Goal: Transaction & Acquisition: Purchase product/service

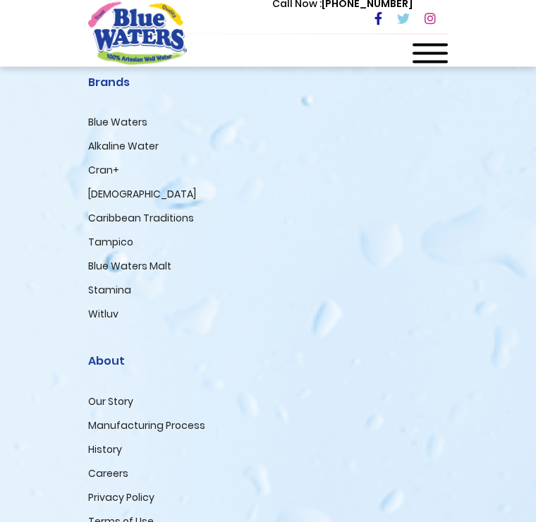
scroll to position [2905, 0]
click at [107, 197] on link "[DEMOGRAPHIC_DATA]" at bounding box center [142, 194] width 108 height 14
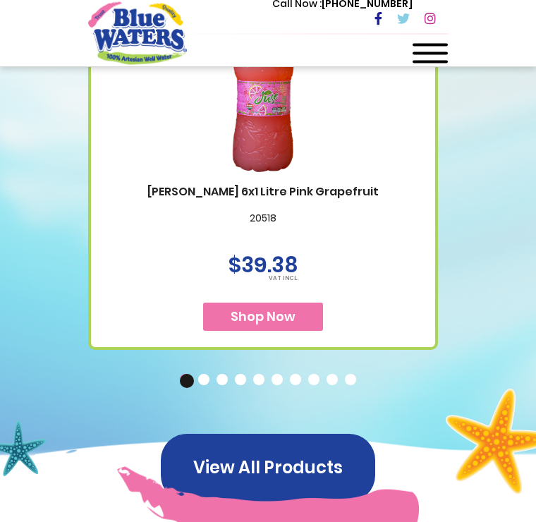
click at [205, 389] on button "2" at bounding box center [205, 382] width 14 height 14
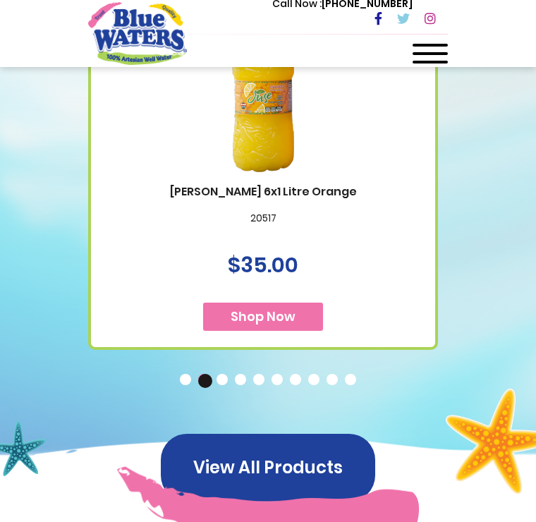
click at [224, 388] on button "3" at bounding box center [224, 381] width 14 height 14
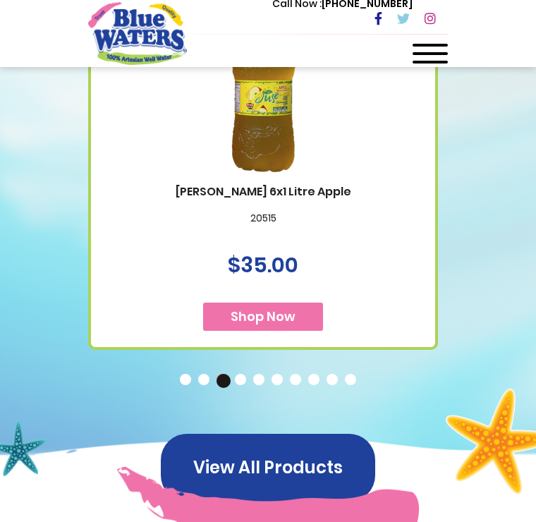
click at [236, 388] on button "4" at bounding box center [242, 381] width 14 height 14
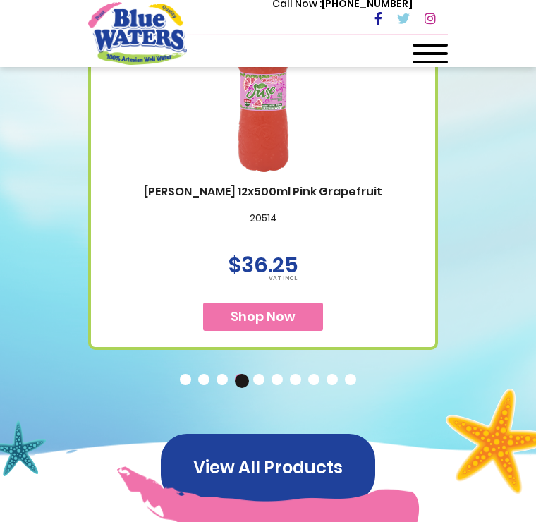
click at [284, 325] on span "Shop Now" at bounding box center [263, 317] width 65 height 18
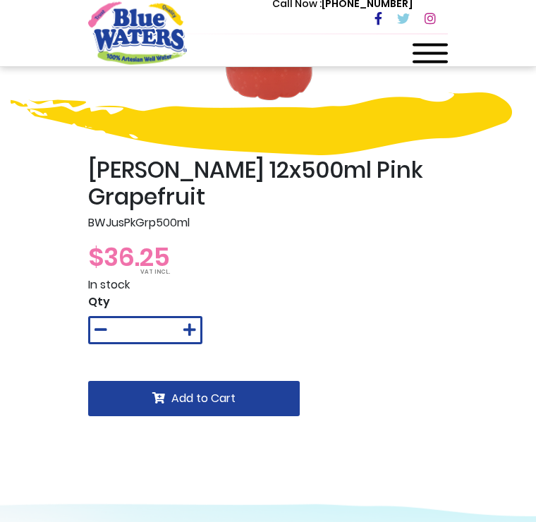
click at [187, 331] on icon at bounding box center [189, 331] width 13 height 14
click at [193, 328] on icon at bounding box center [189, 330] width 13 height 14
type input "*"
click at [214, 405] on span "Add to Cart" at bounding box center [203, 398] width 64 height 16
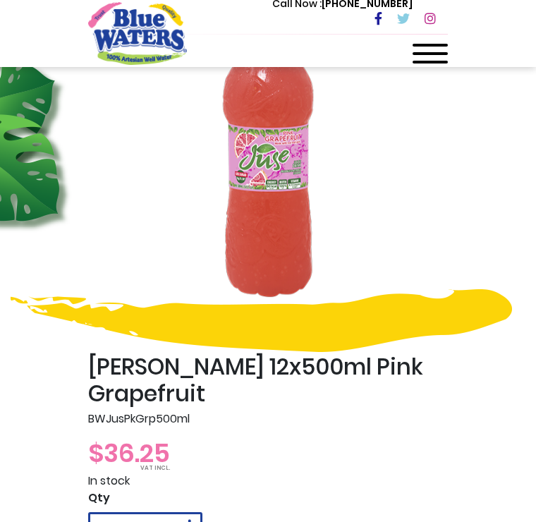
scroll to position [136, 0]
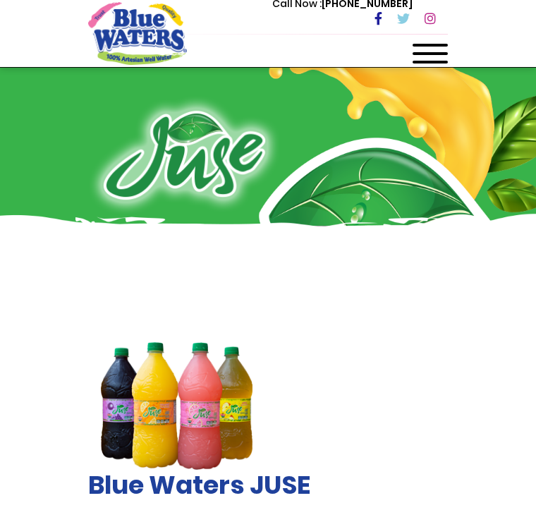
scroll to position [782, 0]
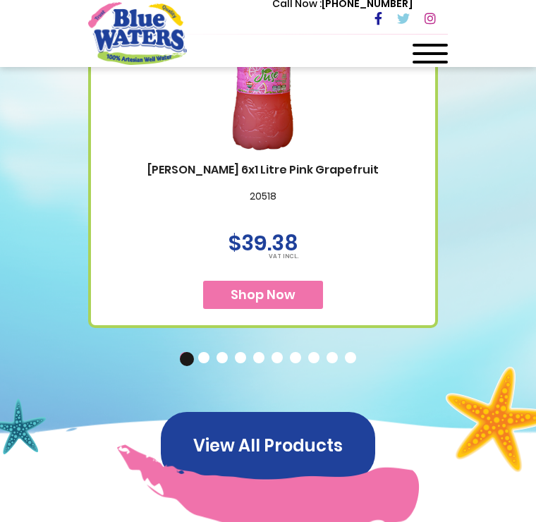
click at [241, 366] on button "4" at bounding box center [242, 359] width 14 height 14
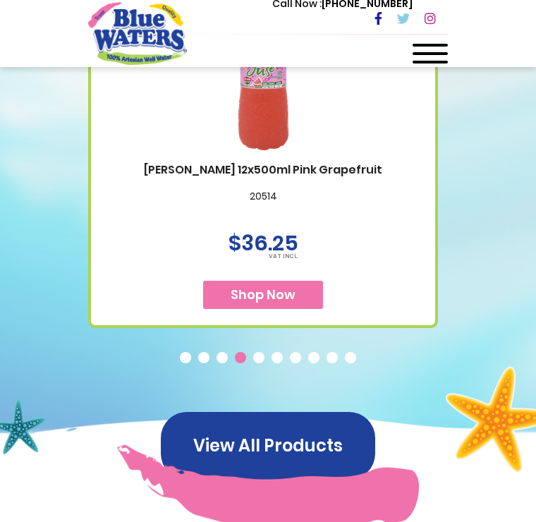
click at [248, 366] on button "4" at bounding box center [242, 359] width 14 height 14
click at [257, 366] on button "5" at bounding box center [260, 359] width 14 height 14
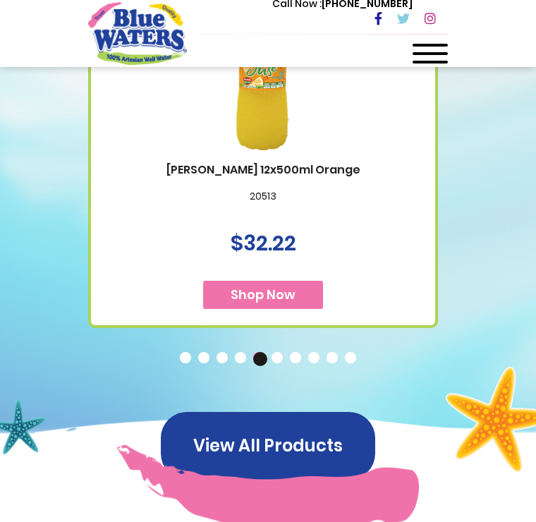
click at [277, 366] on button "6" at bounding box center [279, 359] width 14 height 14
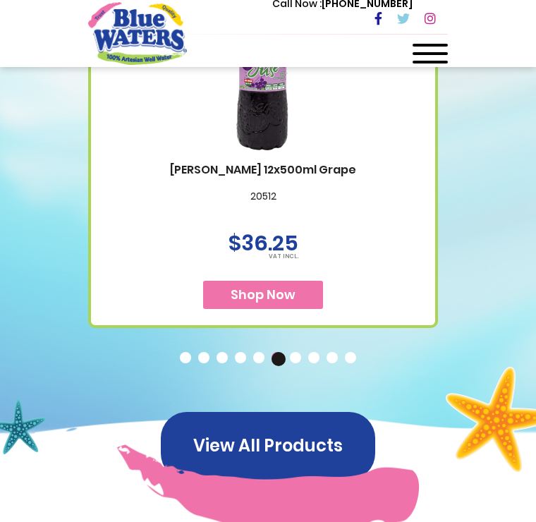
click at [295, 366] on button "7" at bounding box center [297, 359] width 14 height 14
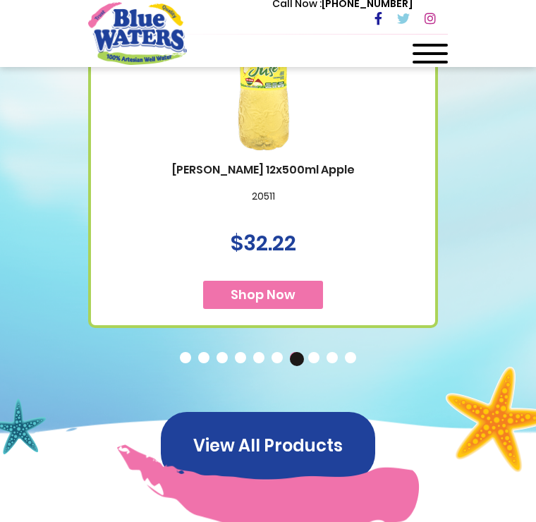
click at [281, 303] on span "Shop Now" at bounding box center [263, 295] width 65 height 18
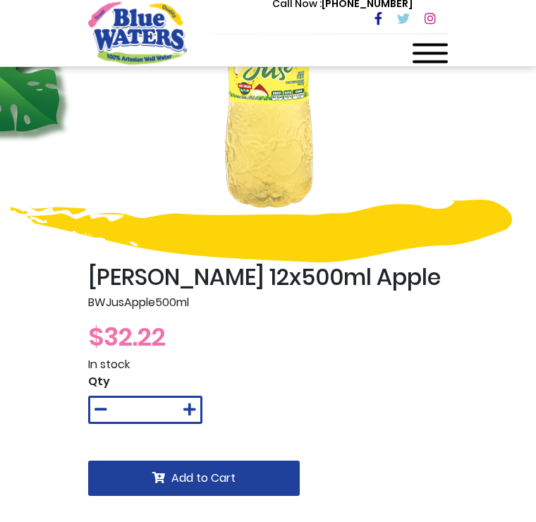
scroll to position [191, 0]
click at [188, 413] on icon at bounding box center [189, 410] width 13 height 14
type input "*"
click at [215, 481] on span "Add to Cart" at bounding box center [203, 478] width 64 height 16
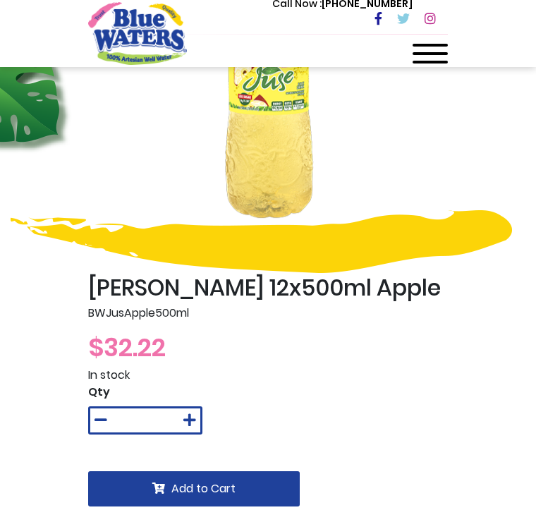
scroll to position [187, 0]
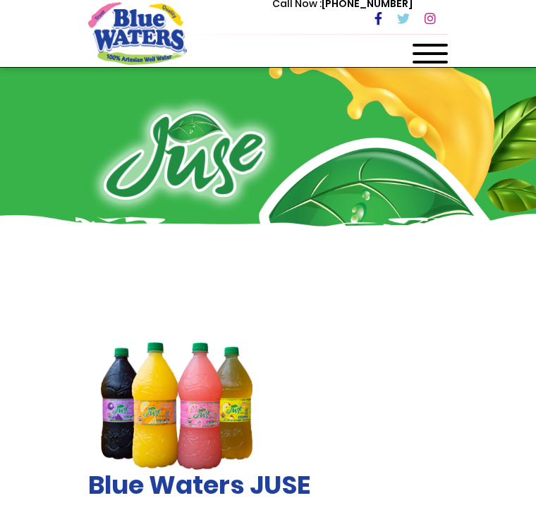
scroll to position [782, 0]
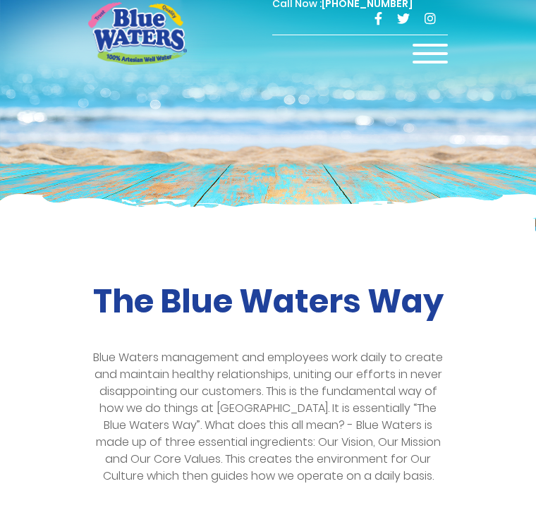
scroll to position [2927, 0]
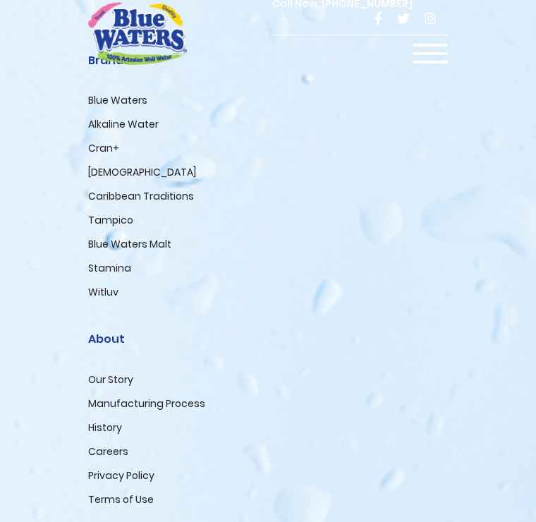
click at [106, 148] on link "Cran+" at bounding box center [103, 148] width 31 height 14
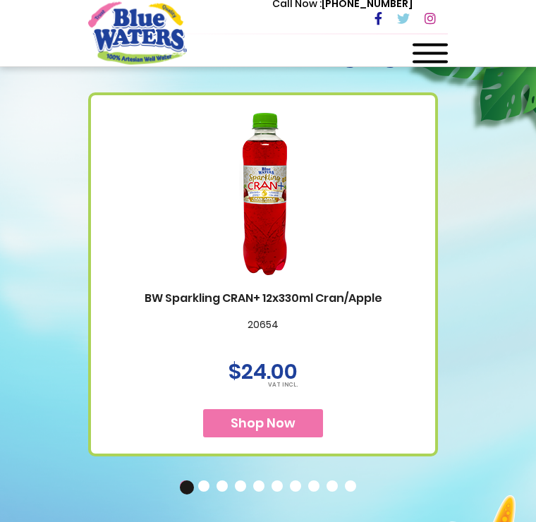
scroll to position [1140, 0]
click at [291, 414] on span "Shop Now" at bounding box center [263, 423] width 65 height 18
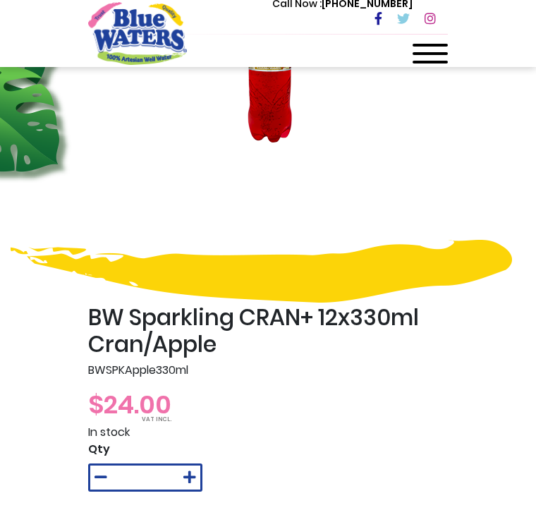
scroll to position [156, 0]
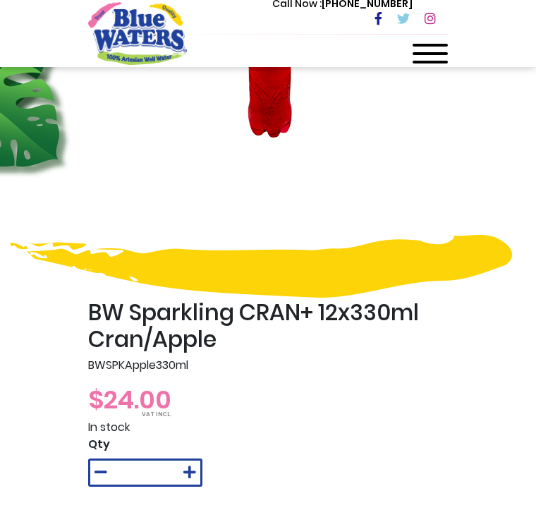
click at [190, 467] on icon at bounding box center [189, 473] width 13 height 14
type input "*"
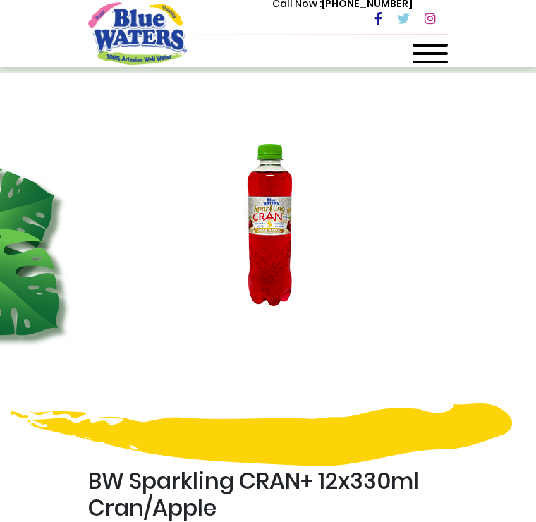
scroll to position [0, 0]
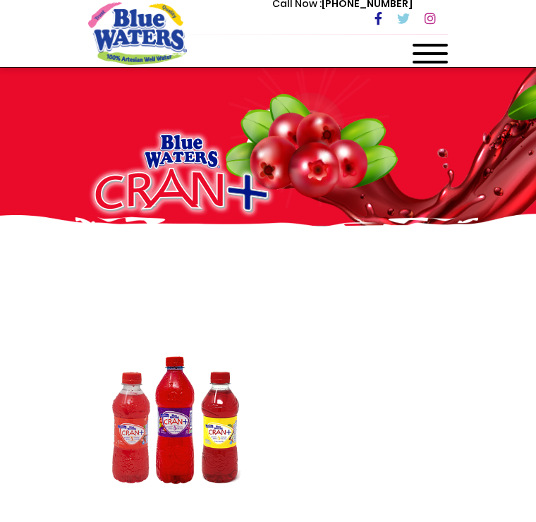
scroll to position [1162, 0]
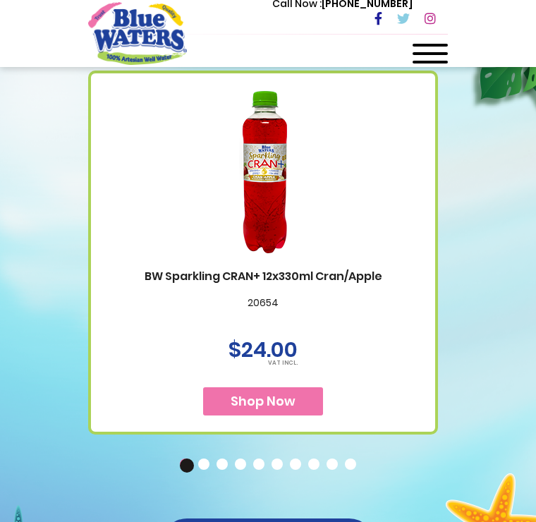
click at [205, 459] on button "2" at bounding box center [205, 466] width 14 height 14
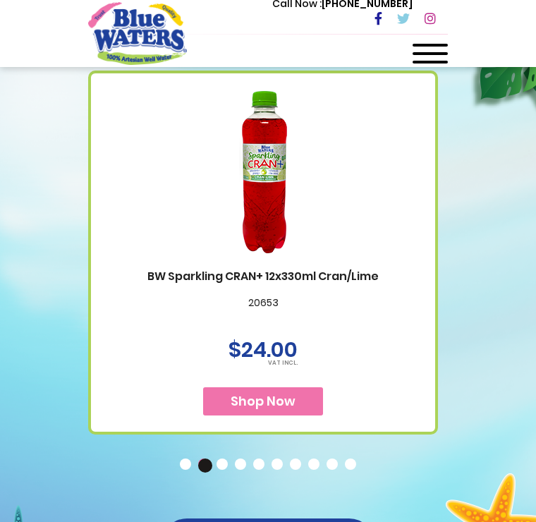
click at [190, 459] on button "1" at bounding box center [187, 466] width 14 height 14
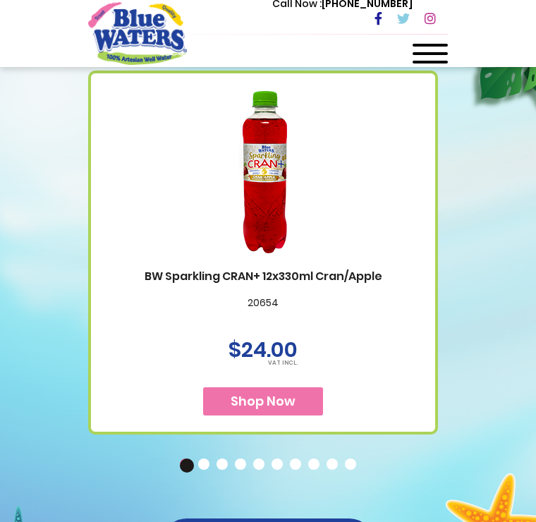
click at [200, 459] on button "2" at bounding box center [205, 466] width 14 height 14
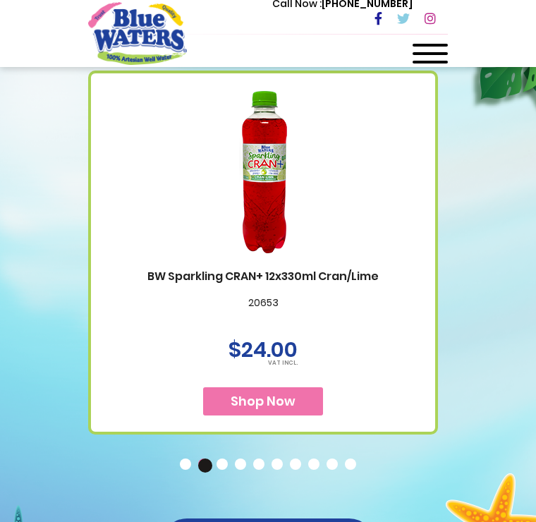
click at [224, 459] on button "3" at bounding box center [224, 466] width 14 height 14
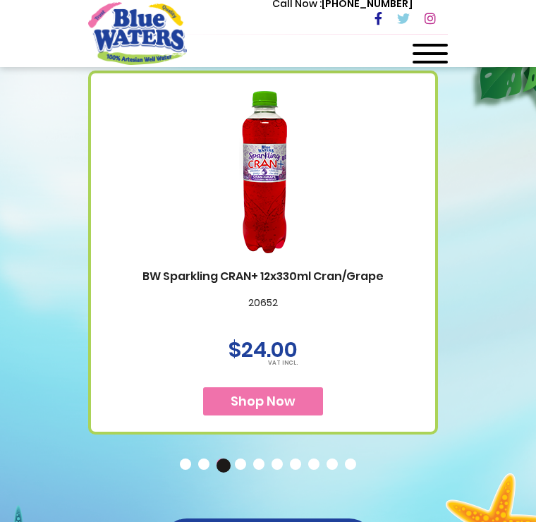
click at [241, 459] on button "4" at bounding box center [242, 466] width 14 height 14
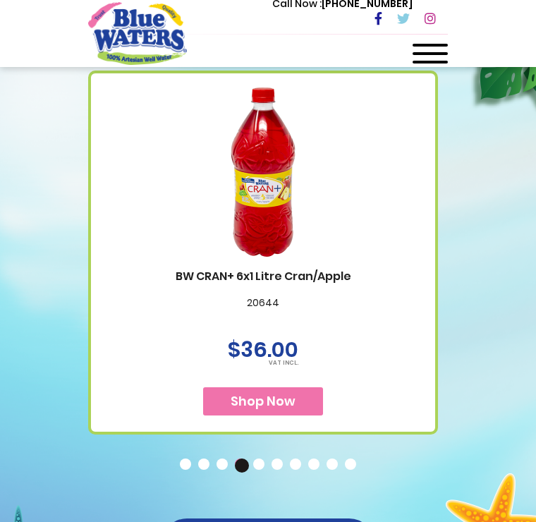
click at [263, 459] on button "5" at bounding box center [260, 466] width 14 height 14
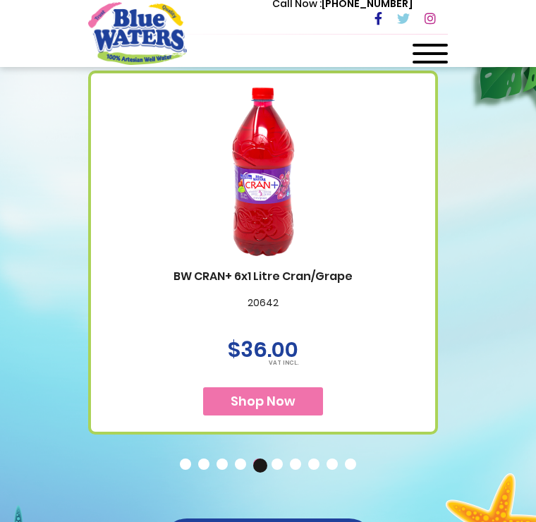
click at [277, 459] on button "6" at bounding box center [279, 466] width 14 height 14
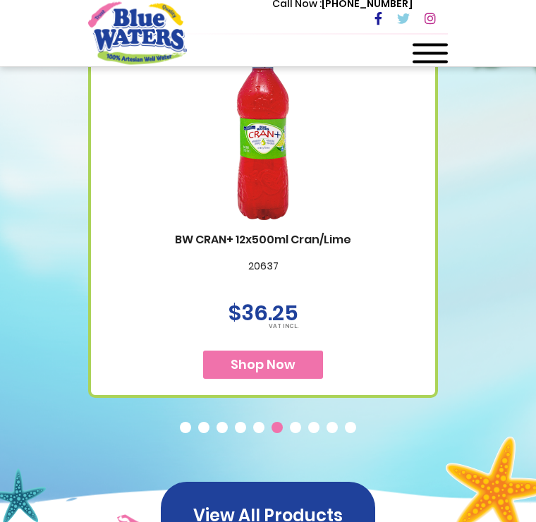
scroll to position [1200, 0]
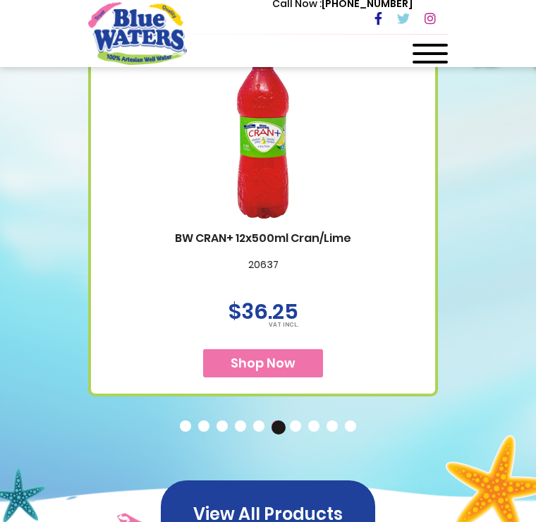
click at [270, 354] on span "Shop Now" at bounding box center [263, 363] width 65 height 18
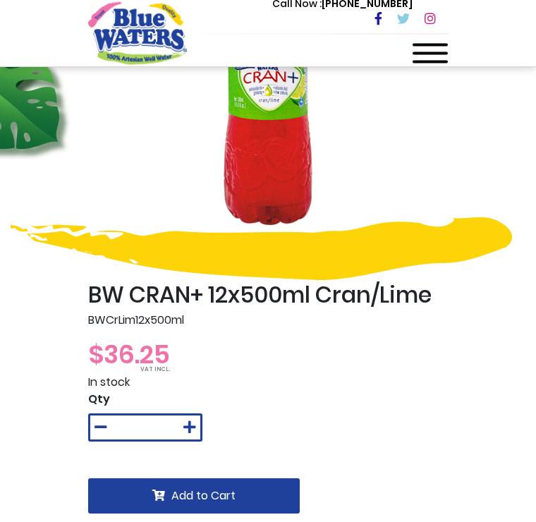
click at [185, 427] on icon at bounding box center [189, 428] width 13 height 14
type input "*"
click at [234, 494] on span "Add to Cart" at bounding box center [203, 495] width 64 height 16
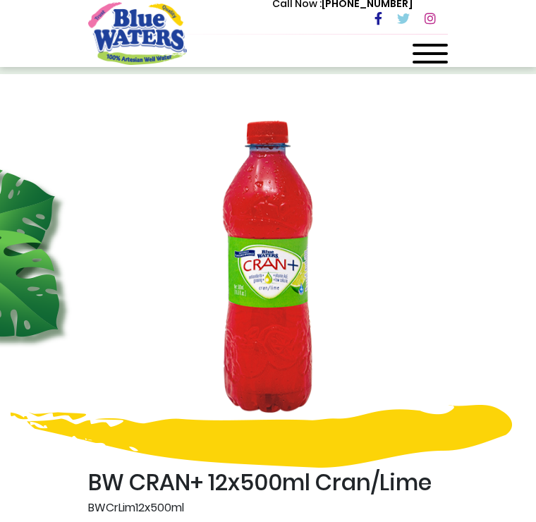
scroll to position [0, 0]
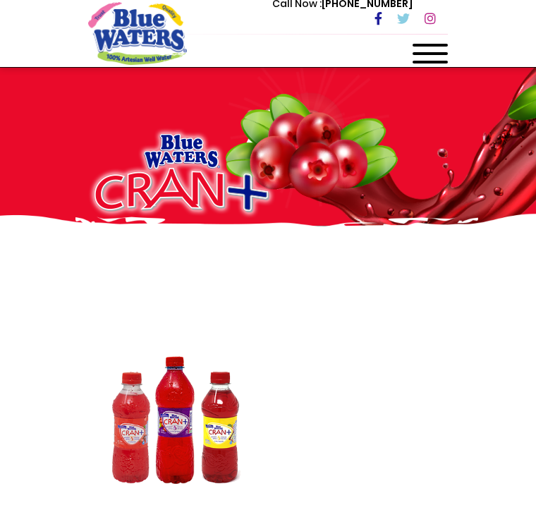
scroll to position [1222, 0]
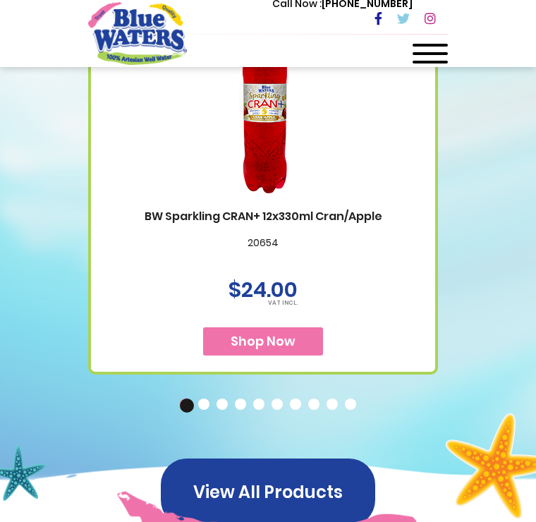
click at [274, 399] on button "6" at bounding box center [279, 406] width 14 height 14
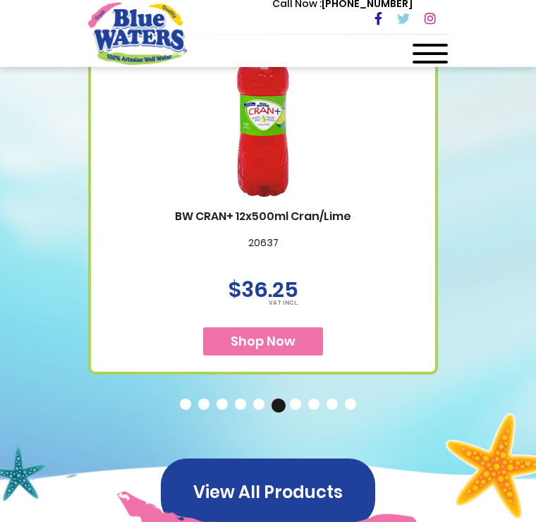
click at [298, 399] on button "7" at bounding box center [297, 406] width 14 height 14
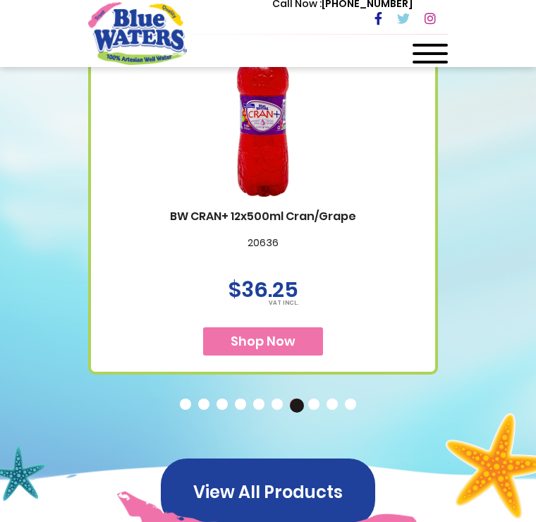
click at [310, 399] on button "8" at bounding box center [315, 406] width 14 height 14
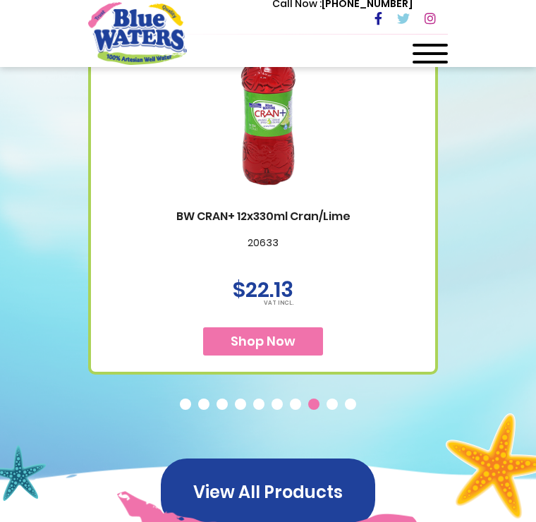
click at [321, 399] on button "8" at bounding box center [315, 406] width 14 height 14
click at [330, 399] on button "9" at bounding box center [334, 406] width 14 height 14
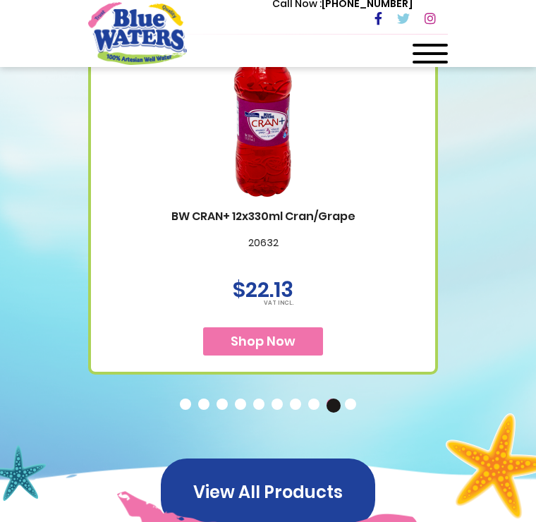
click at [351, 399] on button "10" at bounding box center [352, 406] width 14 height 14
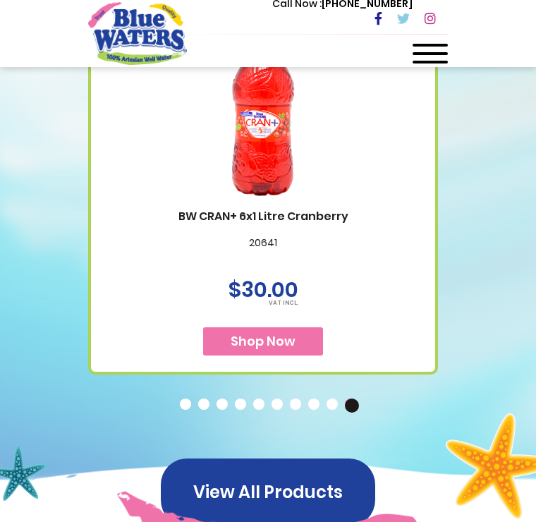
click at [331, 399] on button "9" at bounding box center [334, 406] width 14 height 14
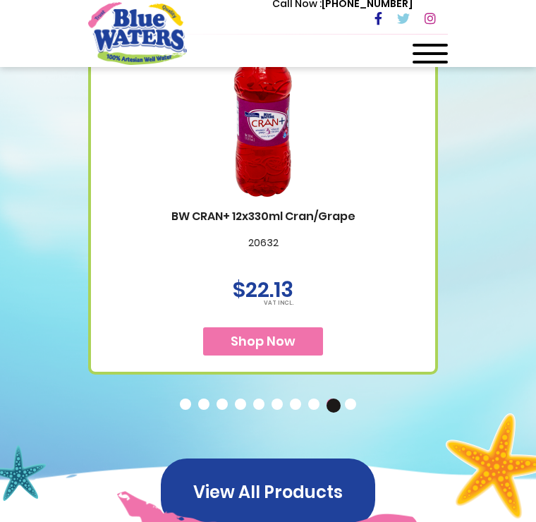
click at [310, 399] on button "8" at bounding box center [315, 406] width 14 height 14
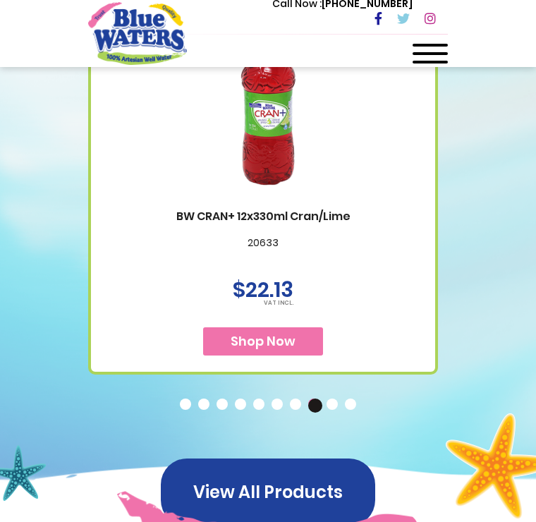
click at [293, 399] on button "7" at bounding box center [297, 406] width 14 height 14
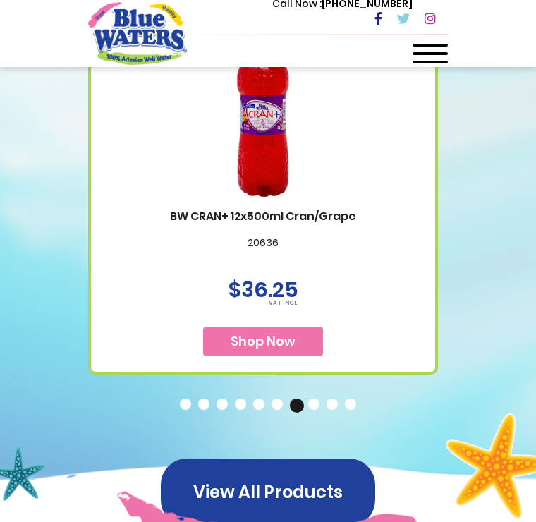
click at [281, 399] on button "6" at bounding box center [279, 406] width 14 height 14
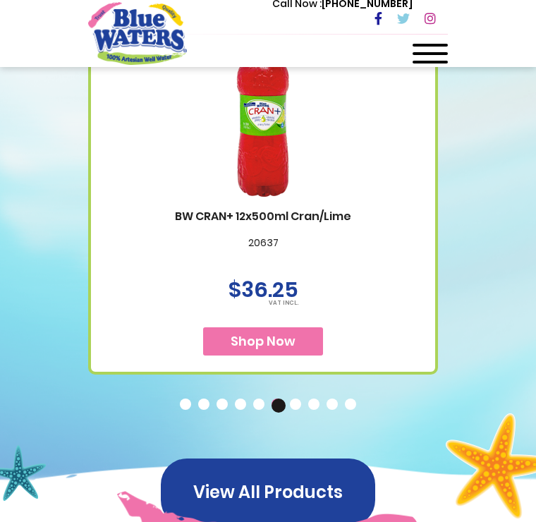
click at [267, 399] on button "5" at bounding box center [260, 406] width 14 height 14
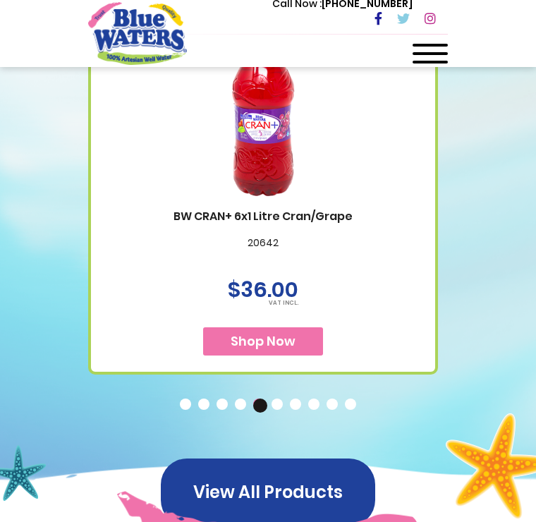
click at [240, 399] on button "4" at bounding box center [242, 406] width 14 height 14
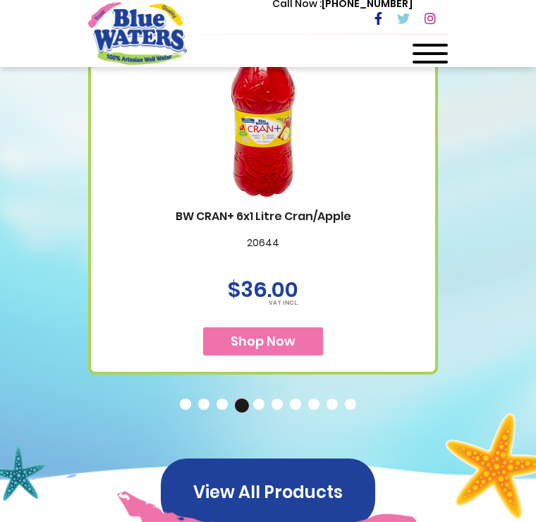
click at [221, 399] on button "3" at bounding box center [224, 406] width 14 height 14
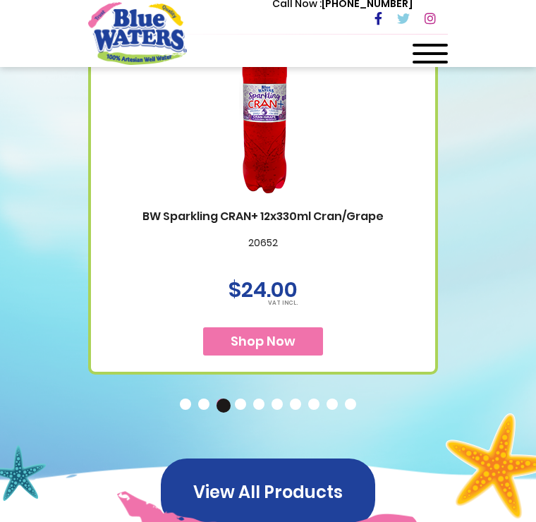
click at [205, 399] on button "2" at bounding box center [205, 406] width 14 height 14
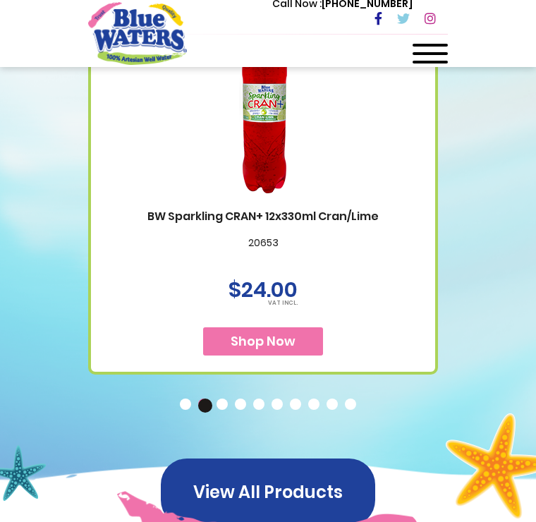
click at [226, 399] on button "3" at bounding box center [224, 406] width 14 height 14
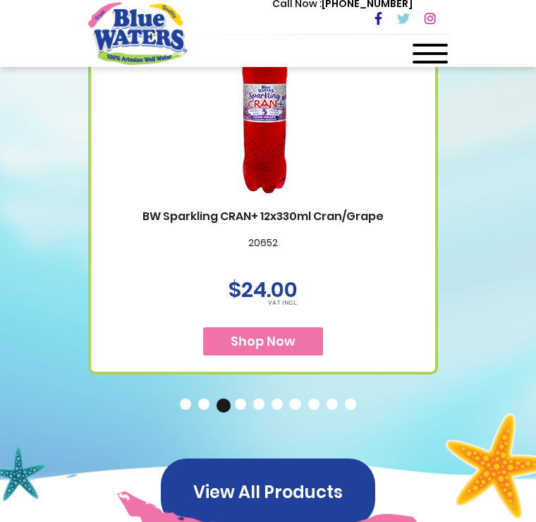
click at [205, 399] on button "2" at bounding box center [205, 406] width 14 height 14
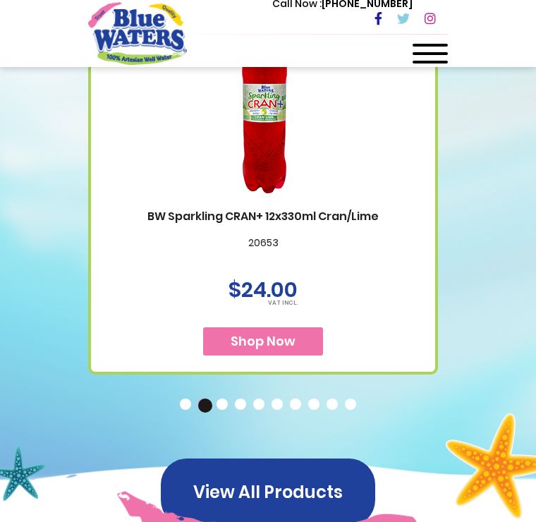
click at [188, 399] on button "1" at bounding box center [187, 406] width 14 height 14
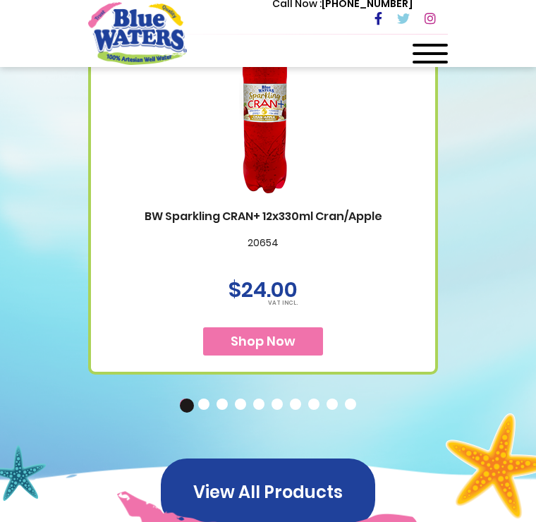
click at [457, 256] on div "Available Packaging BW Sparkling CRAN+ 12x330ml Cran/Apple 20654 $24.00 Shop Now" at bounding box center [268, 165] width 381 height 419
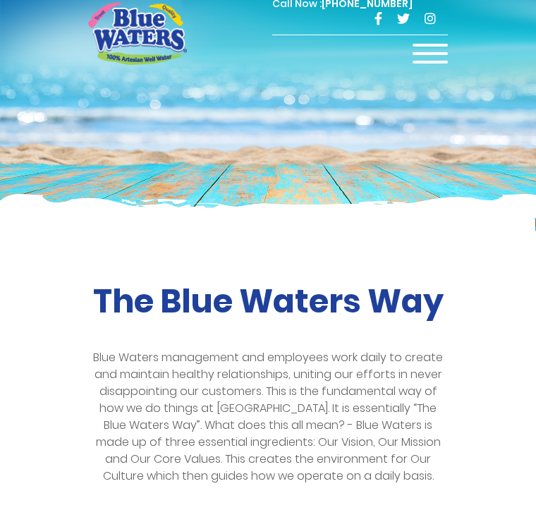
scroll to position [2927, 0]
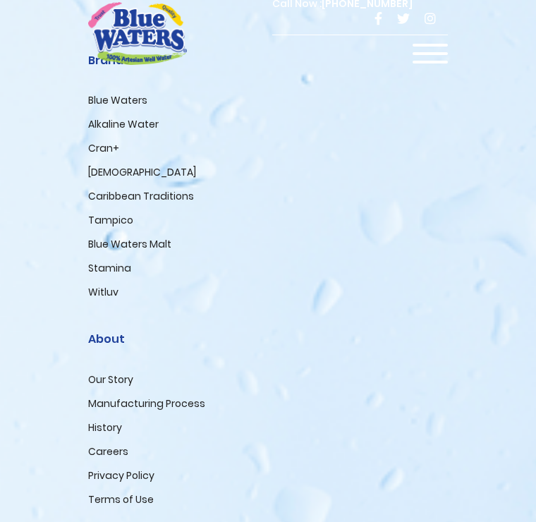
click at [166, 198] on link "Caribbean Traditions" at bounding box center [141, 196] width 106 height 14
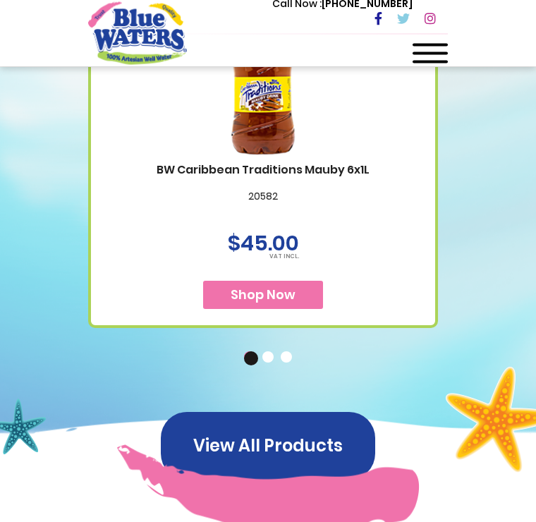
scroll to position [935, 0]
click at [264, 358] on button "2" at bounding box center [269, 358] width 14 height 14
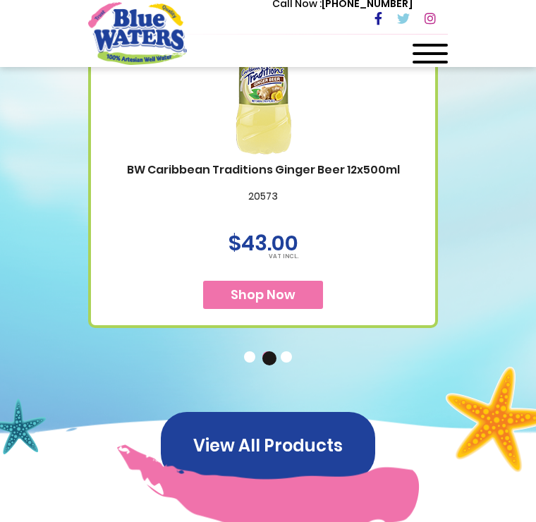
click at [289, 361] on button "3" at bounding box center [288, 358] width 14 height 14
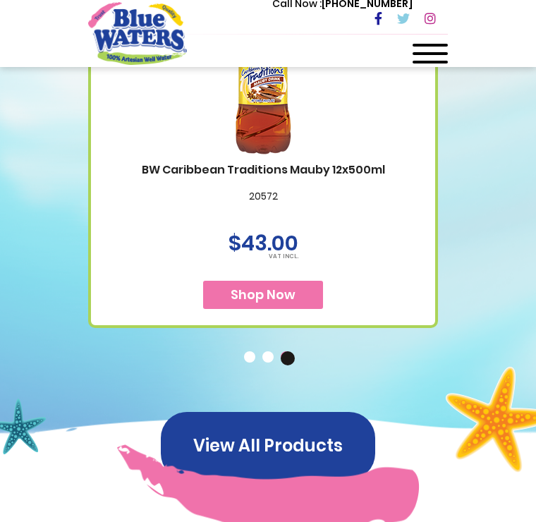
click at [287, 297] on span "Shop Now" at bounding box center [263, 295] width 65 height 18
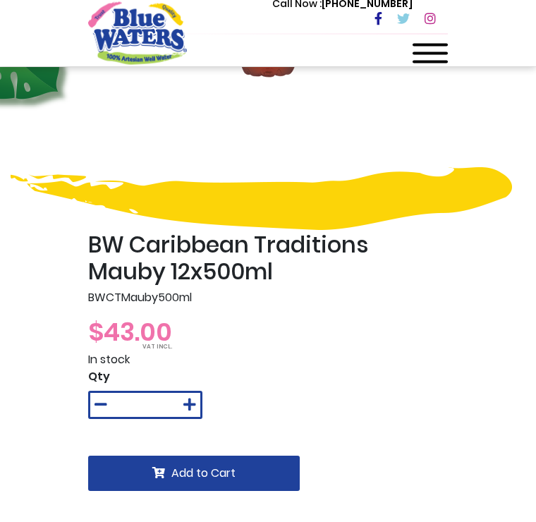
click at [186, 404] on icon at bounding box center [189, 406] width 13 height 14
type input "*"
click at [227, 467] on span "Add to Cart" at bounding box center [203, 473] width 64 height 16
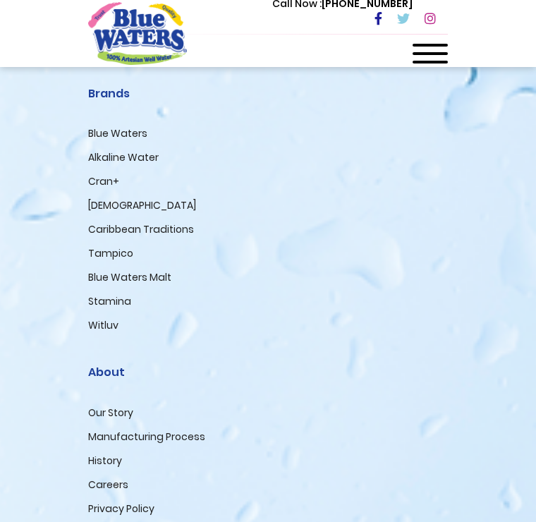
scroll to position [1666, 0]
click at [428, 55] on div at bounding box center [430, 58] width 35 height 28
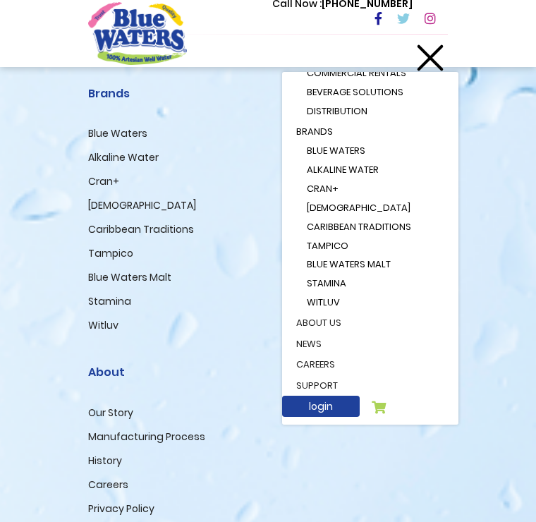
scroll to position [75, 0]
click at [338, 396] on link "login" at bounding box center [321, 406] width 78 height 21
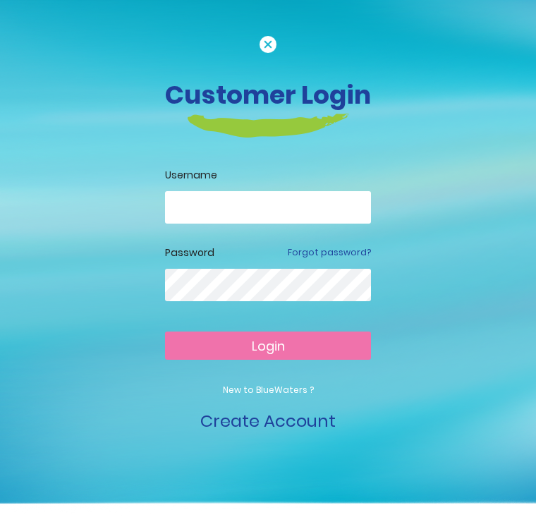
click at [270, 198] on input "email" at bounding box center [268, 207] width 206 height 32
type input "*"
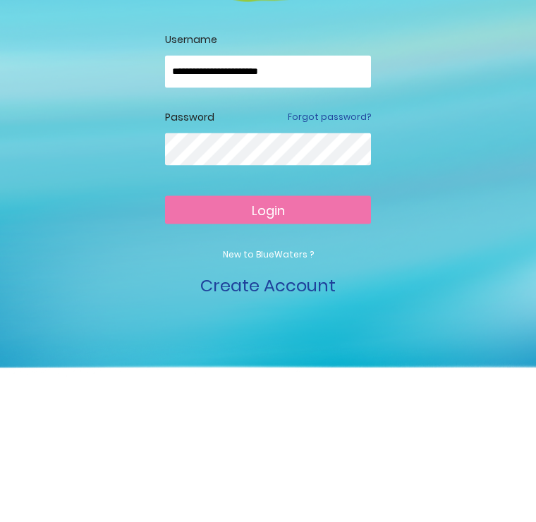
type input "**********"
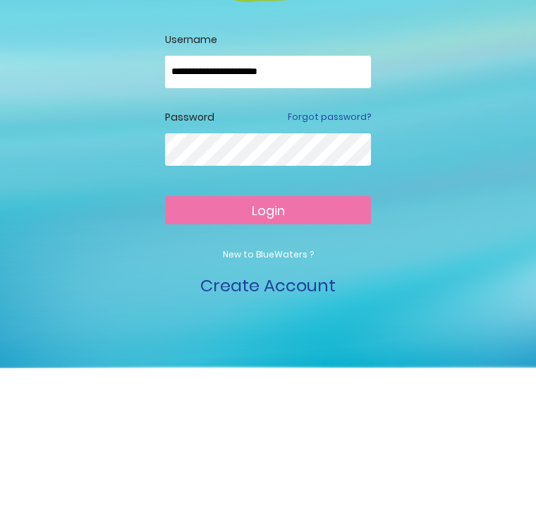
click at [275, 337] on span "Login" at bounding box center [268, 346] width 33 height 18
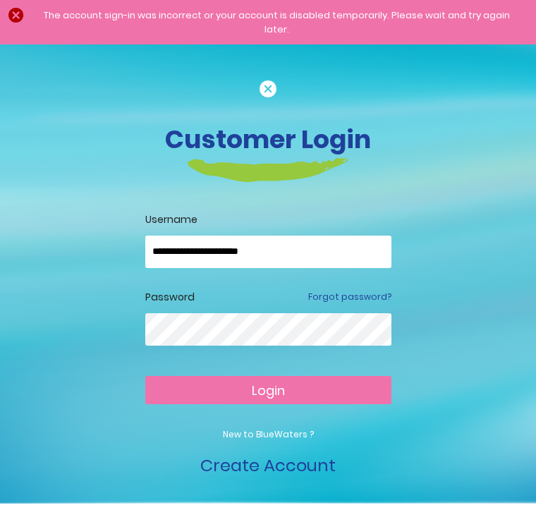
click at [293, 244] on input "**********" at bounding box center [268, 252] width 246 height 32
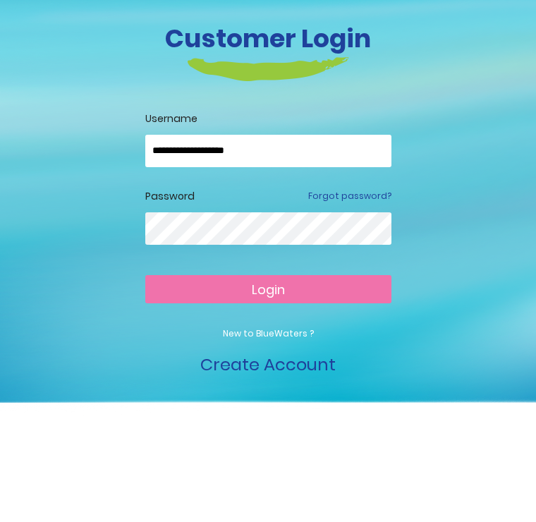
click at [267, 376] on button "Login" at bounding box center [268, 390] width 246 height 28
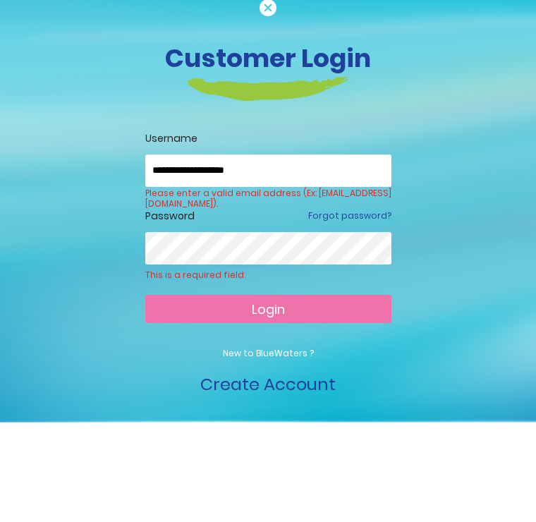
click at [267, 376] on button "Login" at bounding box center [268, 390] width 246 height 28
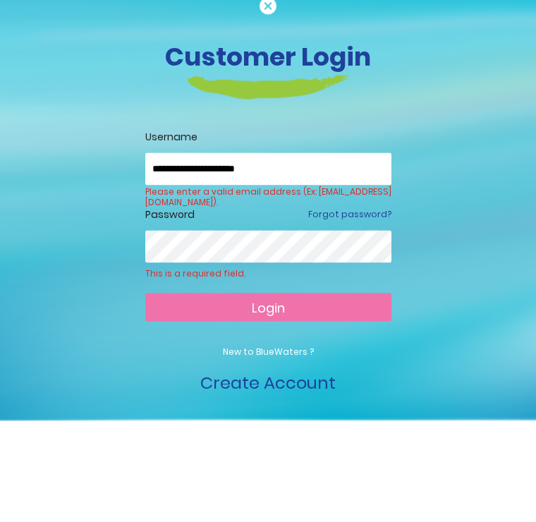
type input "**********"
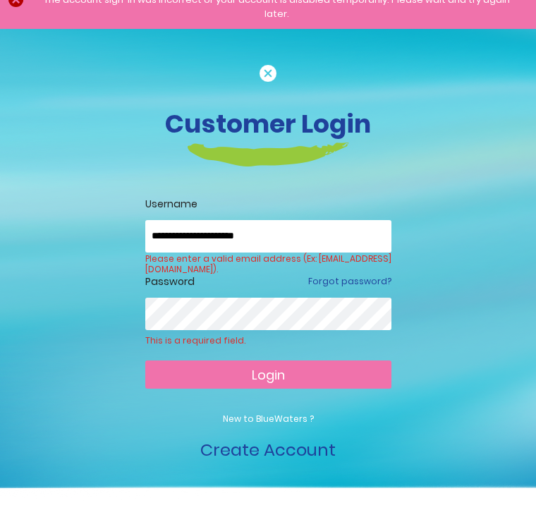
click at [267, 366] on span "Login" at bounding box center [268, 375] width 33 height 18
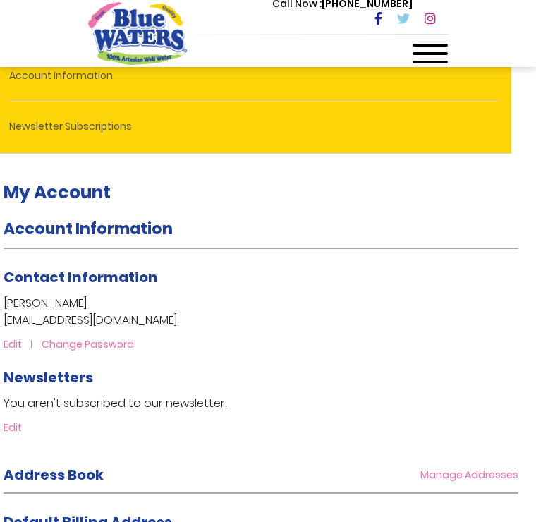
scroll to position [186, 14]
click at [435, 50] on div at bounding box center [430, 58] width 35 height 28
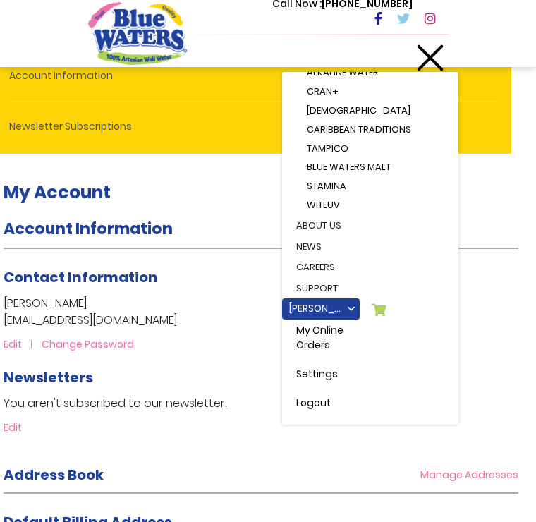
scroll to position [173, 0]
click at [382, 303] on icon at bounding box center [379, 309] width 14 height 13
click at [381, 303] on icon at bounding box center [379, 309] width 14 height 13
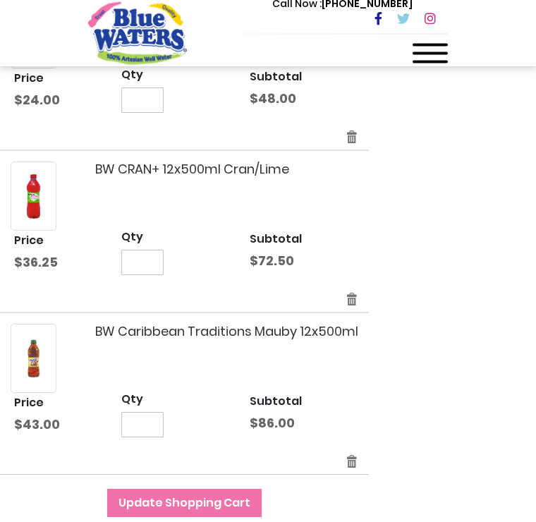
scroll to position [837, 0]
click at [219, 499] on span "Update Shopping Cart" at bounding box center [185, 503] width 132 height 16
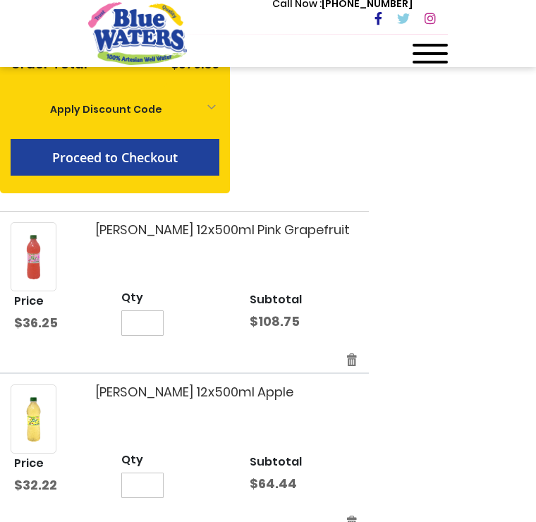
scroll to position [286, 0]
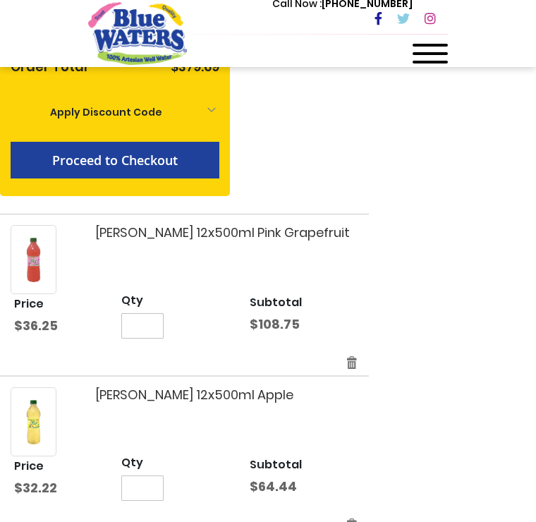
click at [141, 158] on span "Proceed to Checkout" at bounding box center [115, 160] width 126 height 17
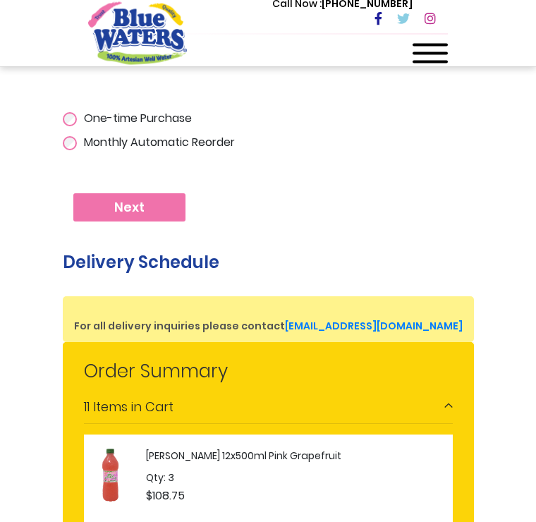
scroll to position [469, 0]
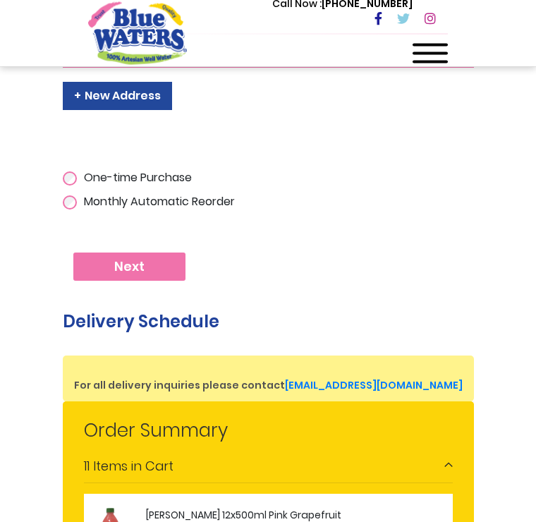
click at [138, 271] on span "Next" at bounding box center [129, 268] width 30 height 16
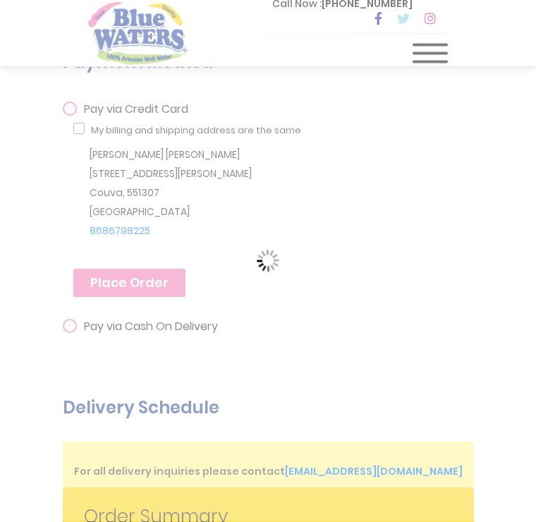
scroll to position [337, 0]
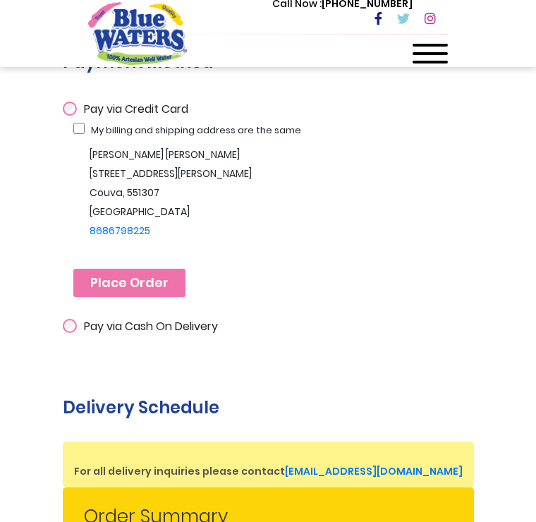
click at [138, 289] on span "Place Order" at bounding box center [129, 283] width 78 height 16
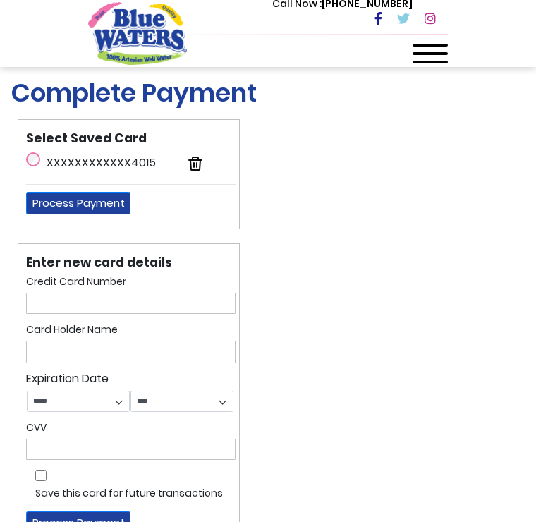
scroll to position [3, 0]
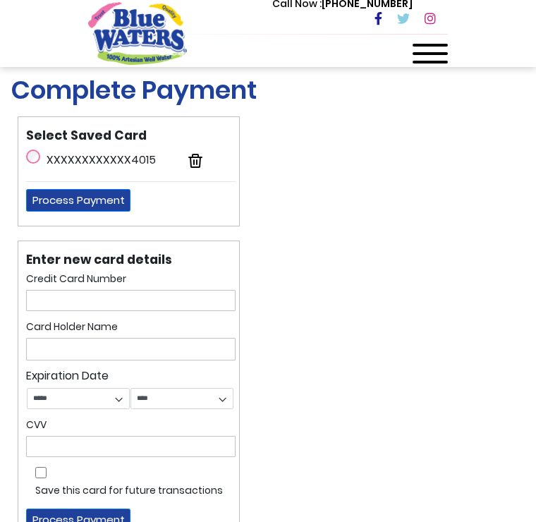
click at [45, 154] on div "XXXXXXXXXXXX4015" at bounding box center [131, 161] width 210 height 28
click at [46, 145] on div "Select Saved Card XXXXXXXXXXXX4015 Process Payment" at bounding box center [129, 171] width 222 height 110
click at [96, 200] on button "Process Payment" at bounding box center [78, 200] width 104 height 23
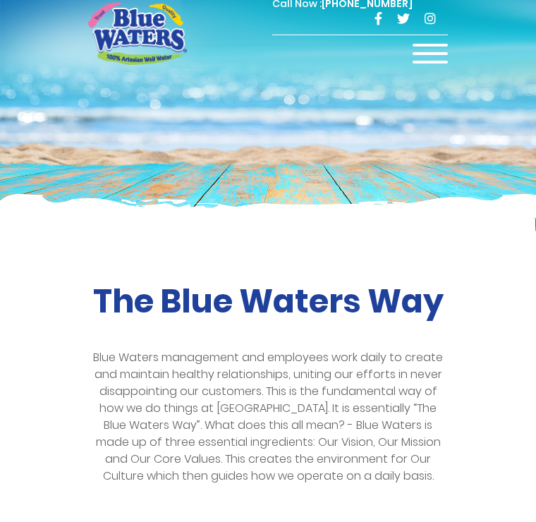
click at [264, 40] on div "Call Now : [PHONE_NUMBER]" at bounding box center [328, 19] width 240 height 49
click at [287, 33] on div "Call Now : [PHONE_NUMBER]" at bounding box center [360, 15] width 176 height 39
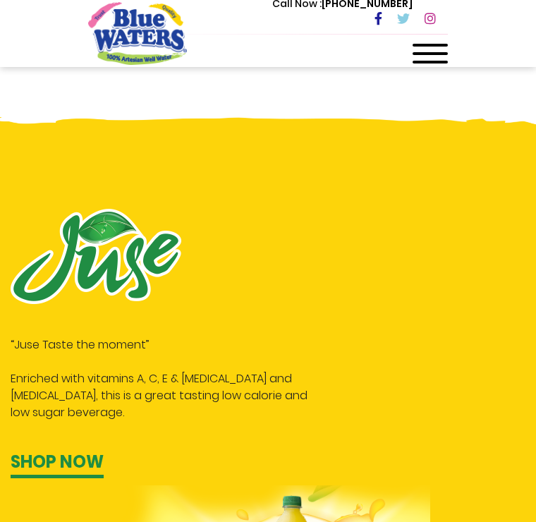
scroll to position [506, 0]
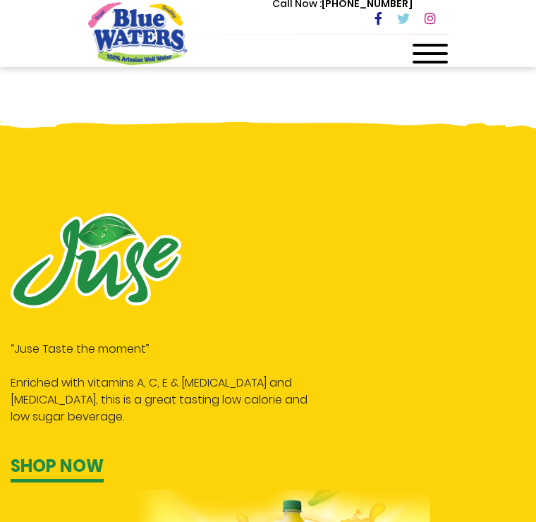
click at [423, 57] on div at bounding box center [430, 58] width 35 height 28
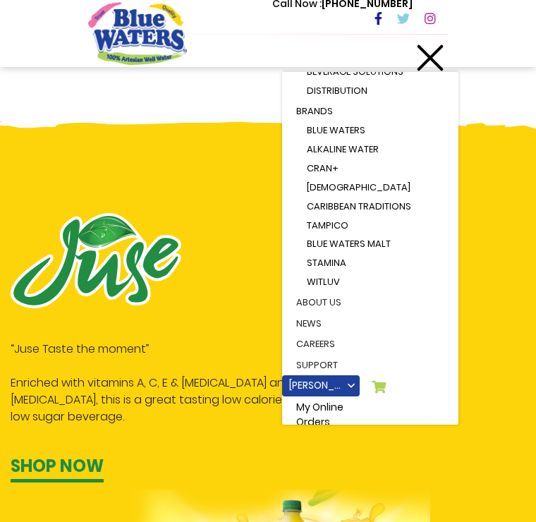
scroll to position [97, 0]
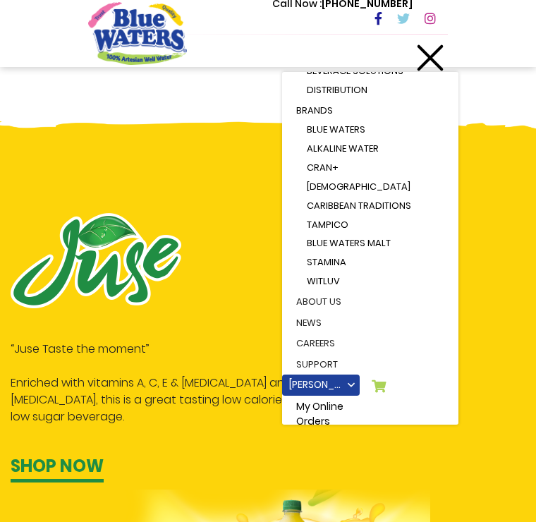
click at [334, 377] on link "[PERSON_NAME]" at bounding box center [321, 385] width 78 height 21
click at [325, 398] on link "My Online Orders" at bounding box center [321, 414] width 78 height 37
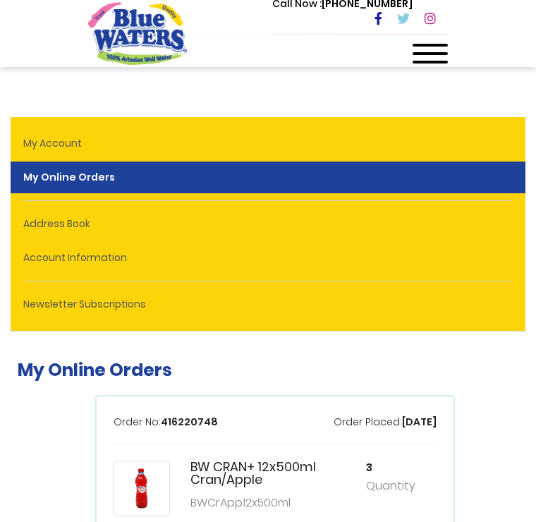
click at [427, 54] on span at bounding box center [430, 53] width 35 height 3
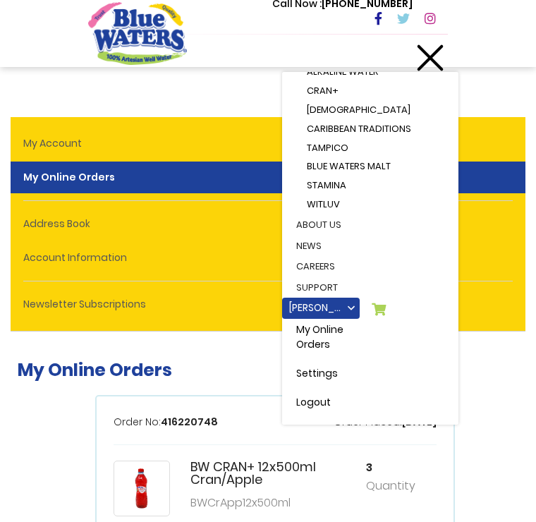
scroll to position [173, 0]
click at [381, 303] on icon at bounding box center [379, 309] width 14 height 13
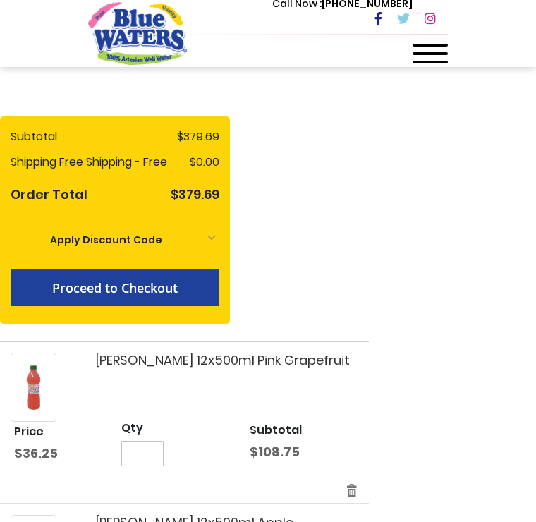
scroll to position [152, 0]
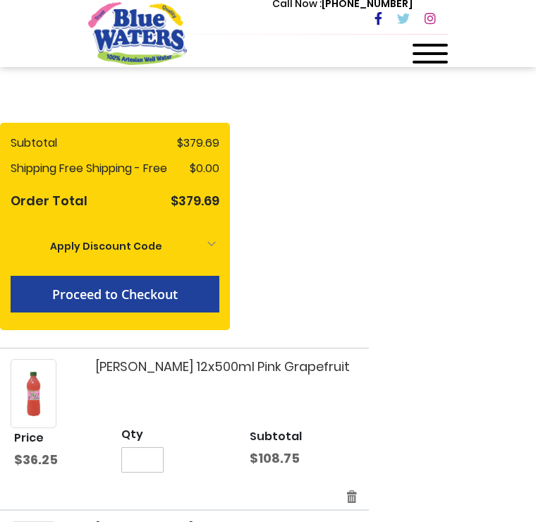
click at [153, 298] on span "Proceed to Checkout" at bounding box center [115, 294] width 126 height 17
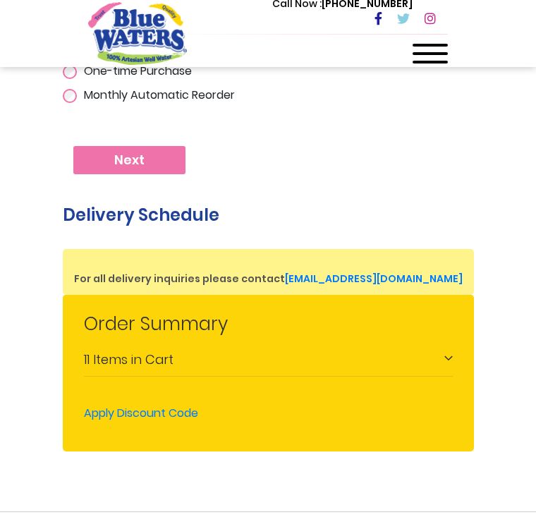
scroll to position [569, 0]
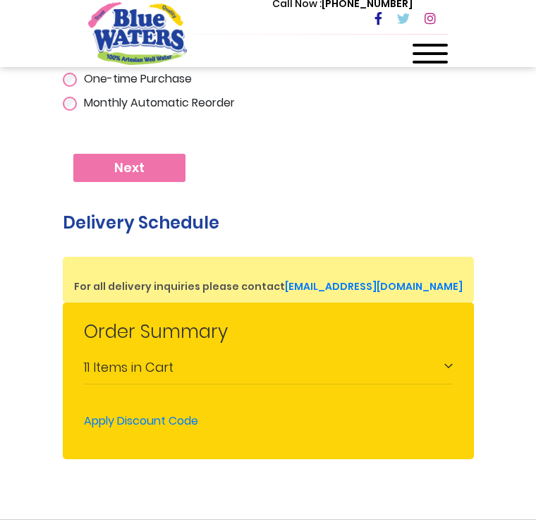
click at [136, 170] on span "Next" at bounding box center [129, 168] width 30 height 16
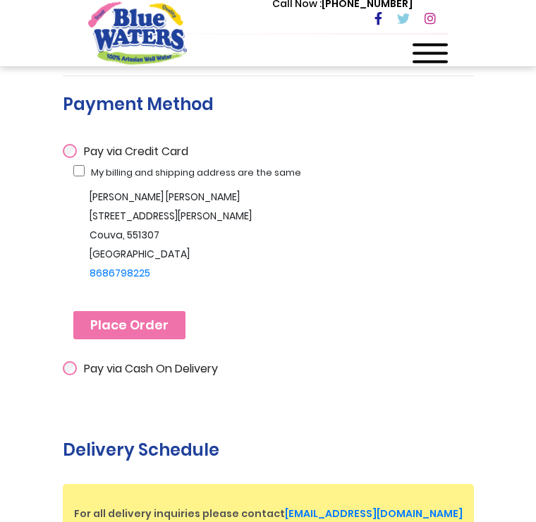
scroll to position [301, 0]
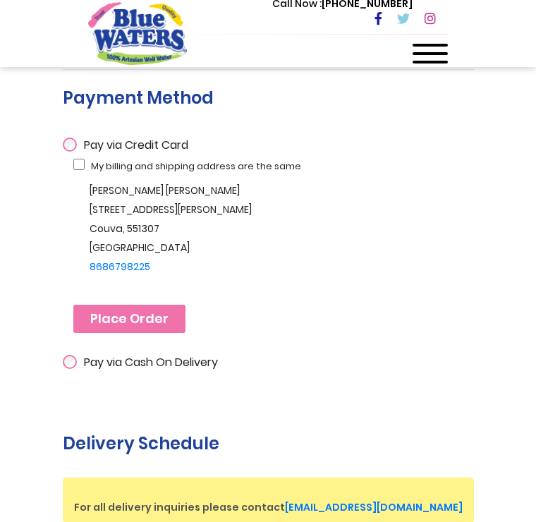
click at [144, 313] on span "Place Order" at bounding box center [129, 319] width 78 height 16
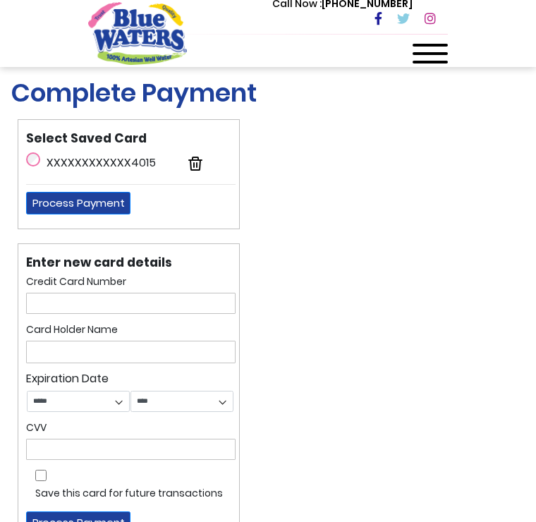
click at [88, 201] on button "Process Payment" at bounding box center [78, 203] width 104 height 23
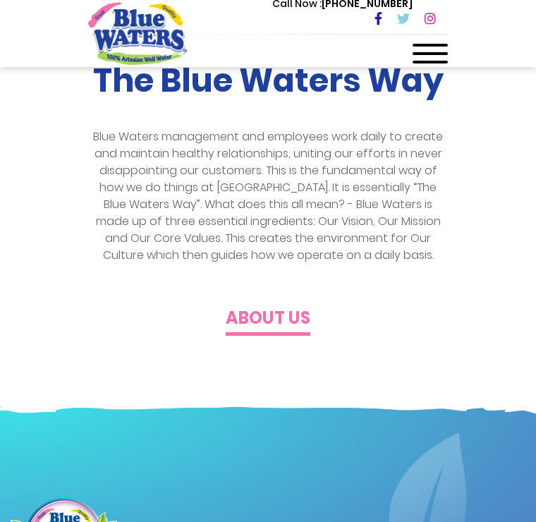
scroll to position [183, 0]
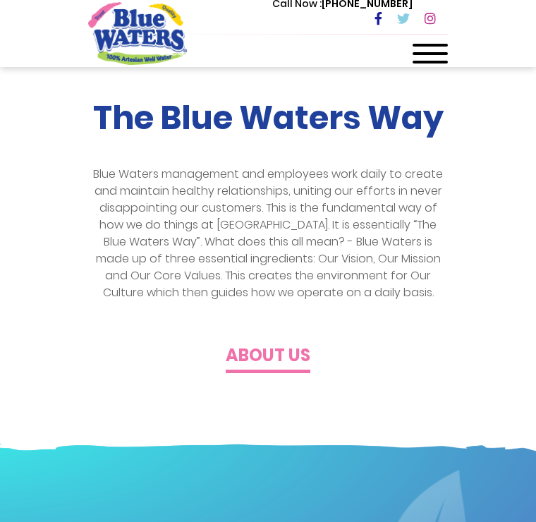
click at [447, 46] on span at bounding box center [430, 45] width 35 height 3
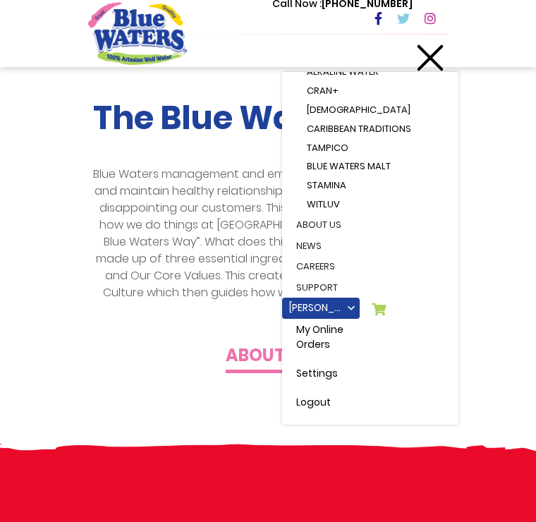
scroll to position [173, 0]
click at [329, 301] on link "[PERSON_NAME]" at bounding box center [321, 308] width 78 height 21
click at [339, 320] on link "My Online Orders" at bounding box center [321, 338] width 78 height 37
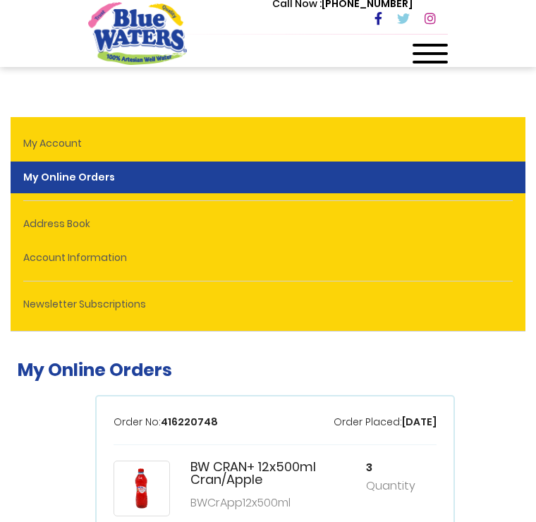
click at [441, 45] on span at bounding box center [430, 45] width 35 height 3
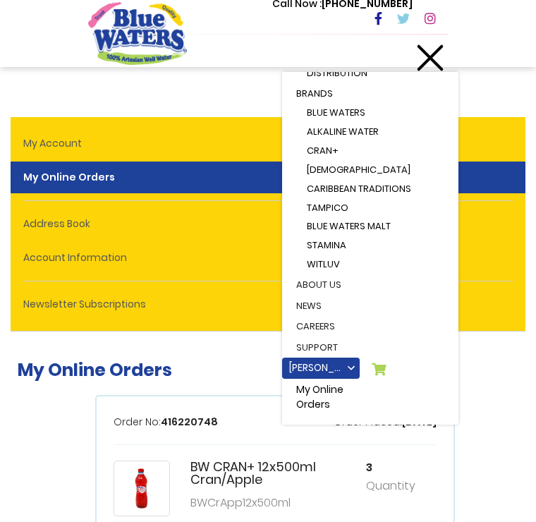
scroll to position [114, 0]
click at [382, 362] on icon at bounding box center [379, 368] width 14 height 13
click at [379, 362] on icon at bounding box center [379, 368] width 14 height 13
click at [352, 357] on link "[PERSON_NAME]" at bounding box center [321, 367] width 78 height 21
click at [353, 357] on link "[PERSON_NAME]" at bounding box center [321, 367] width 78 height 21
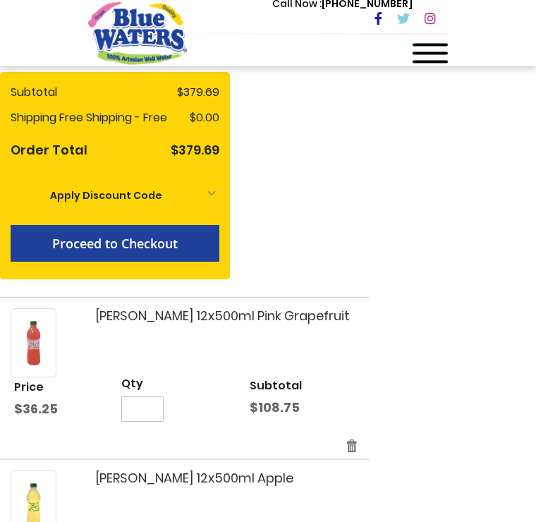
click at [178, 242] on span "Proceed to Checkout" at bounding box center [115, 244] width 126 height 17
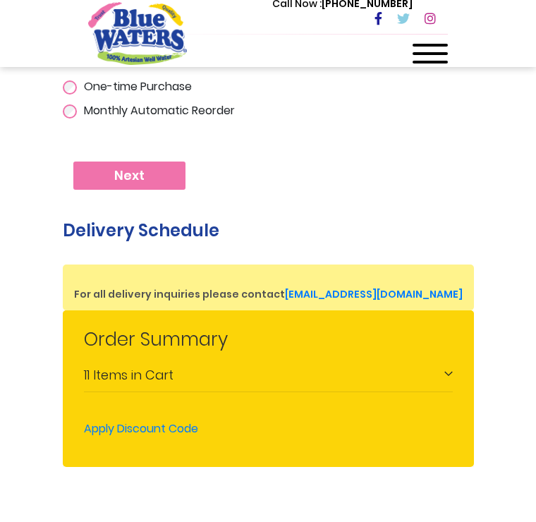
scroll to position [545, 0]
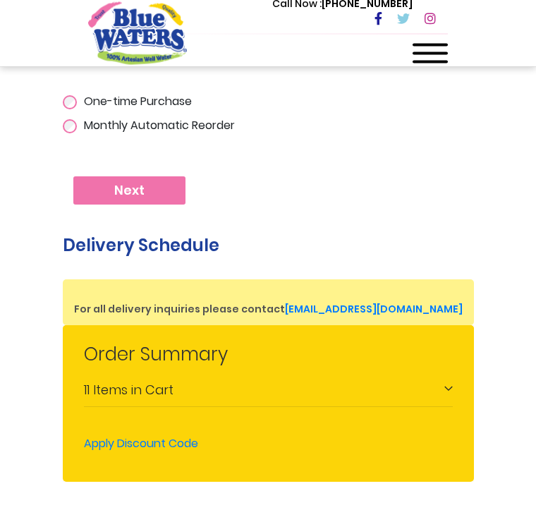
click at [138, 194] on span "Next" at bounding box center [129, 191] width 30 height 16
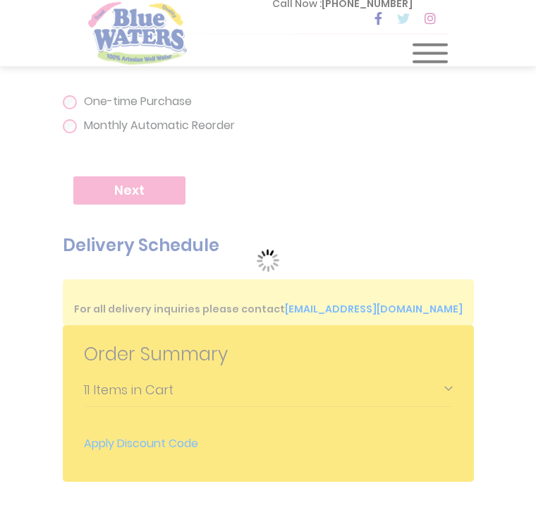
scroll to position [546, 0]
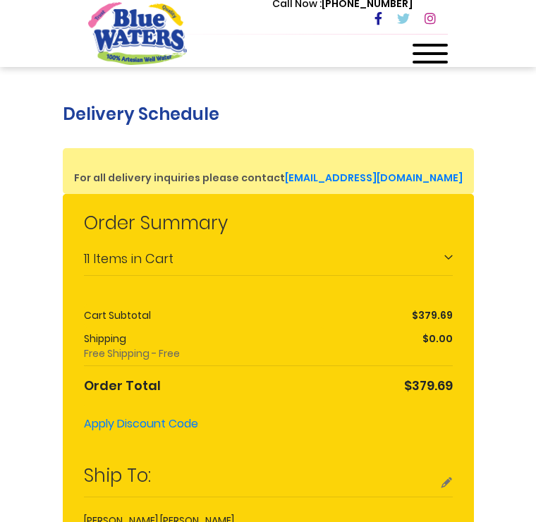
scroll to position [630, 0]
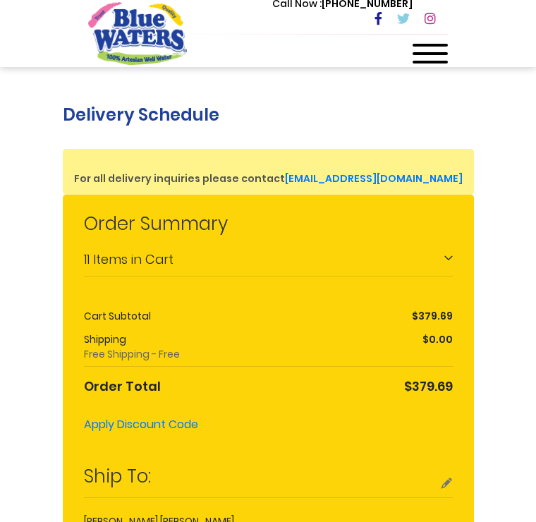
click at [344, 262] on div "11 Items in Cart" at bounding box center [268, 261] width 369 height 32
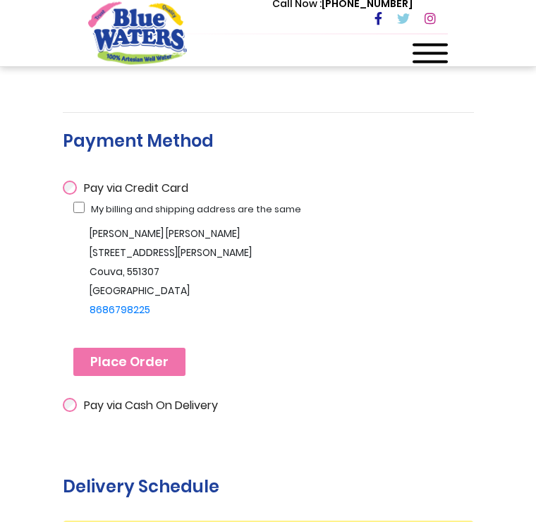
scroll to position [255, 0]
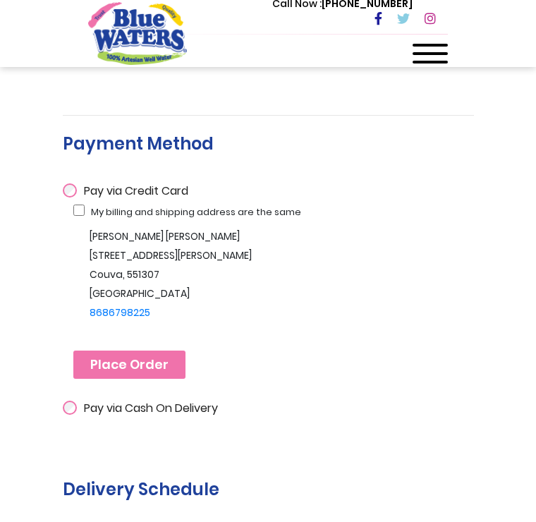
click at [149, 357] on span "Place Order" at bounding box center [129, 365] width 78 height 16
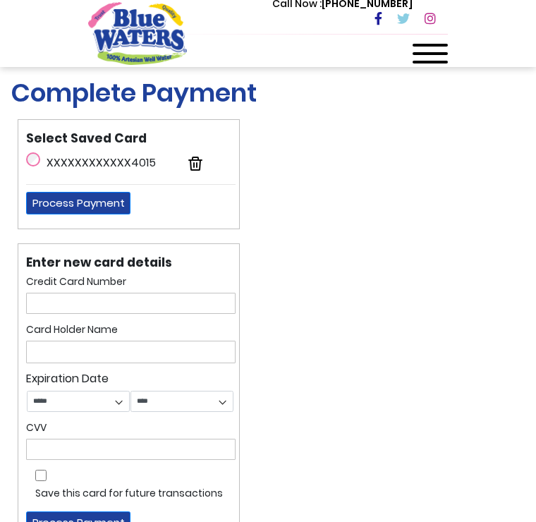
click at [97, 210] on button "Process Payment" at bounding box center [78, 203] width 104 height 23
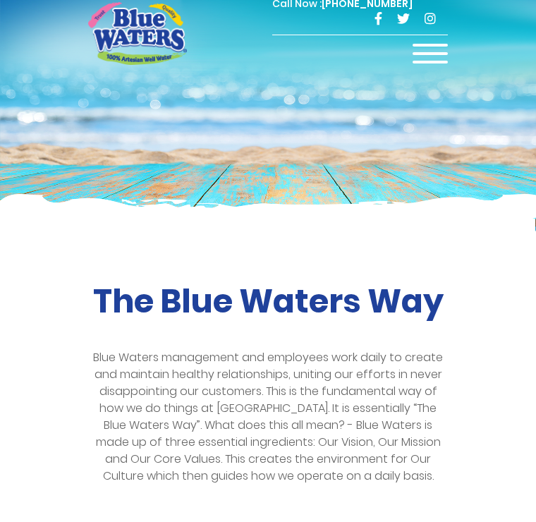
click at [265, 36] on div "Call Now : [PHONE_NUMBER]" at bounding box center [328, 19] width 240 height 49
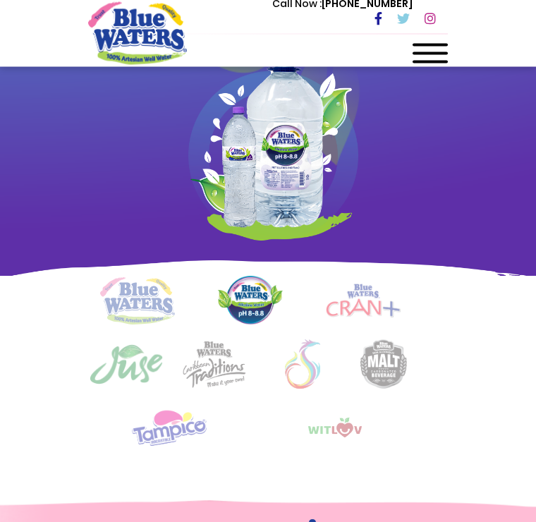
scroll to position [931, 0]
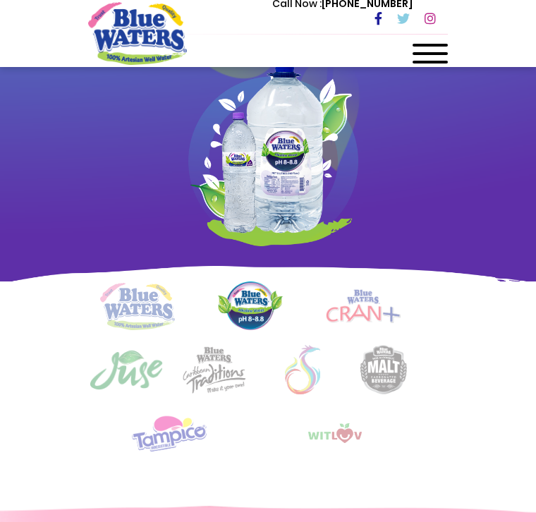
click at [434, 40] on div "Call Now : [PHONE_NUMBER]" at bounding box center [328, 19] width 240 height 49
click at [438, 52] on span at bounding box center [430, 53] width 35 height 3
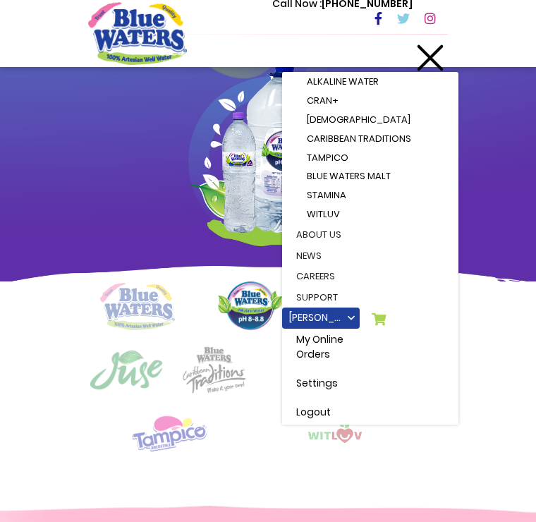
scroll to position [167, 0]
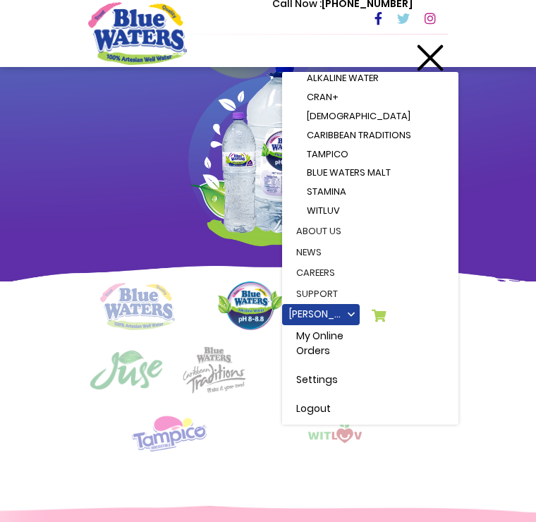
click at [329, 308] on link "[PERSON_NAME]" at bounding box center [321, 314] width 78 height 21
click at [382, 309] on icon at bounding box center [379, 315] width 14 height 13
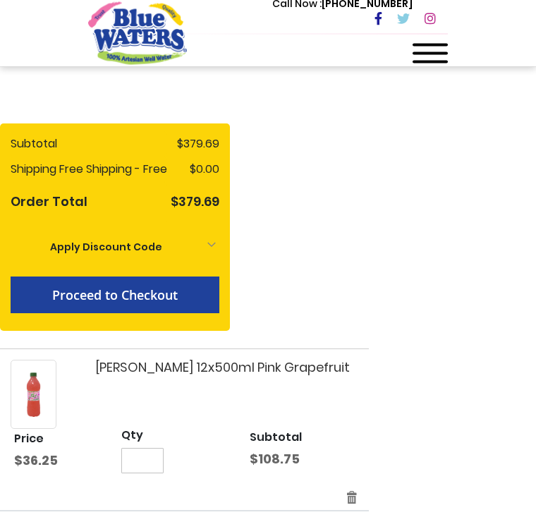
scroll to position [154, 0]
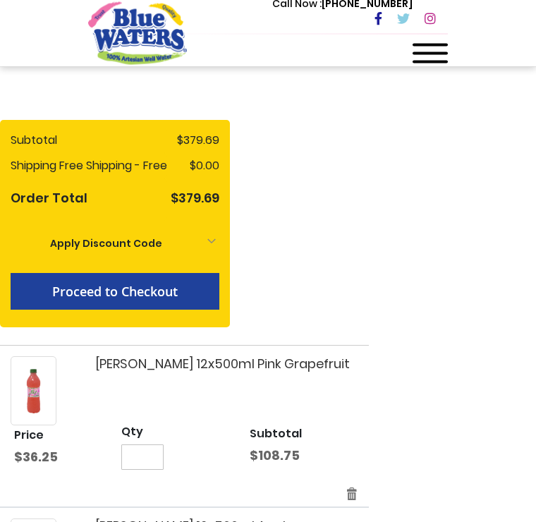
click at [164, 288] on span "Proceed to Checkout" at bounding box center [115, 292] width 126 height 17
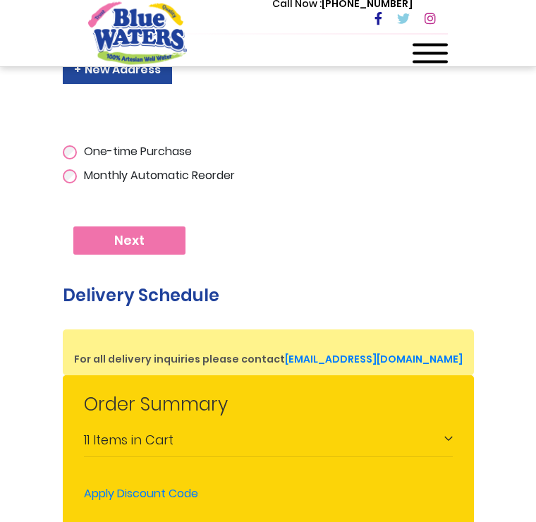
scroll to position [497, 0]
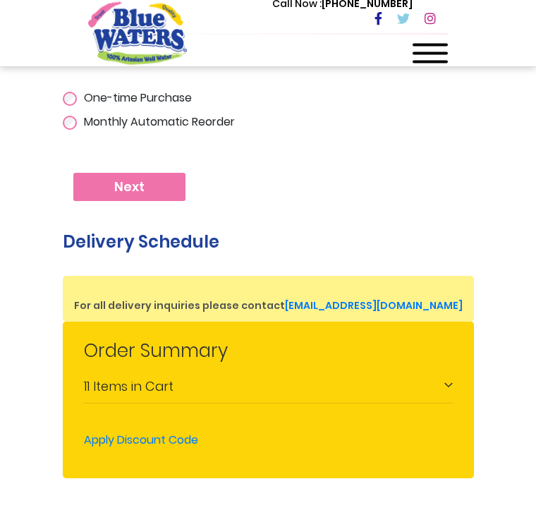
click at [148, 183] on button "Next" at bounding box center [129, 188] width 112 height 28
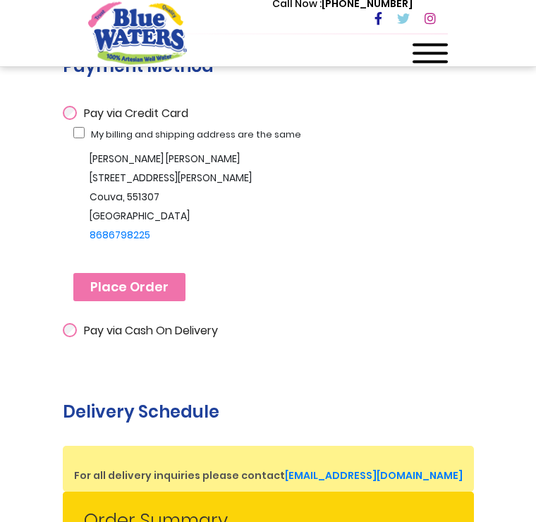
scroll to position [334, 0]
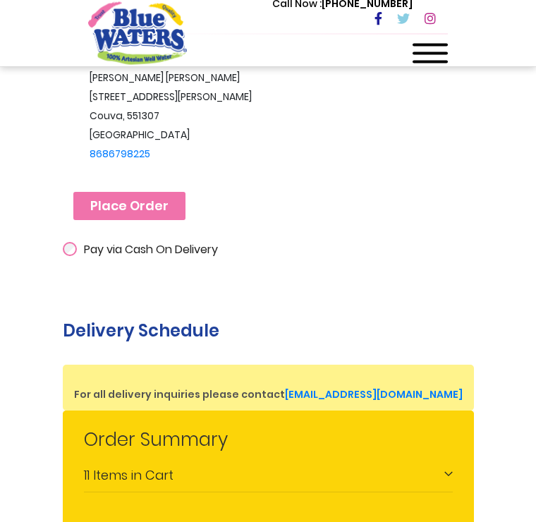
click at [142, 204] on span "Place Order" at bounding box center [129, 207] width 78 height 16
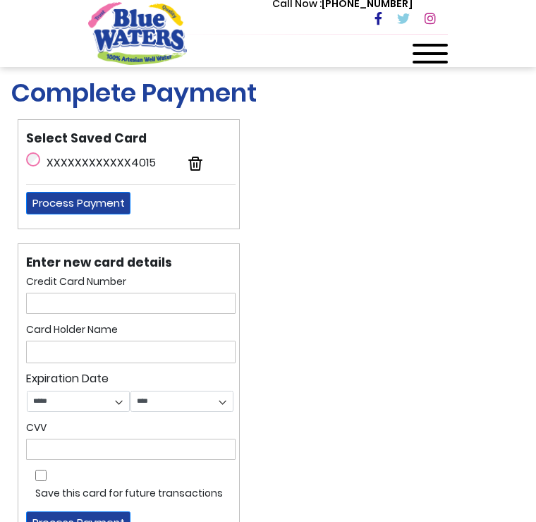
click at [92, 196] on button "Process Payment" at bounding box center [78, 203] width 104 height 23
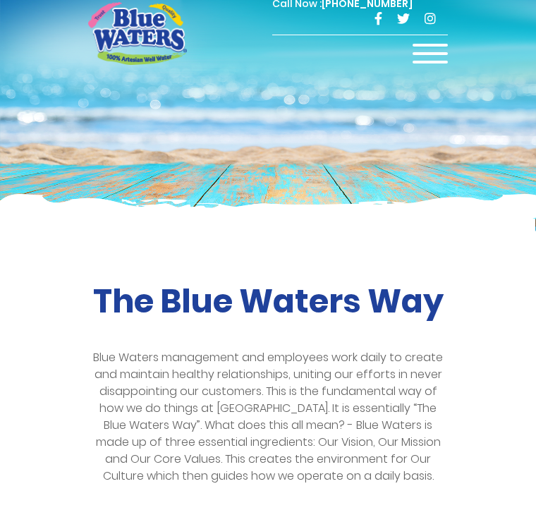
click at [278, 32] on div "Call Now : (868) 640-8824" at bounding box center [328, 19] width 240 height 49
click at [266, 47] on div "Call Now : (868) 640-8824 Menu Shop Services Filtration Commercial Rentals Beve…" at bounding box center [328, 33] width 240 height 77
click at [275, 23] on div "Call Now : (868) 640-8824" at bounding box center [328, 19] width 240 height 49
click at [434, 35] on div "Call Now : (868) 640-8824" at bounding box center [360, 15] width 176 height 39
click at [259, 35] on div "Call Now : (868) 640-8824" at bounding box center [328, 19] width 240 height 49
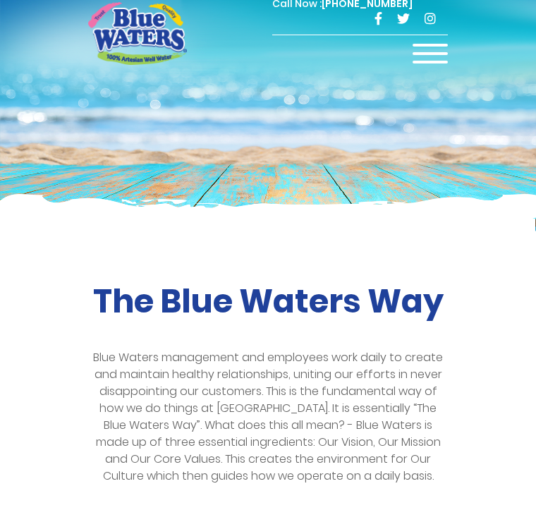
click at [265, 34] on div "Call Now : (868) 640-8824" at bounding box center [328, 19] width 240 height 49
click at [265, 33] on div "Call Now : (868) 640-8824" at bounding box center [328, 19] width 240 height 49
click at [272, 39] on div "Call Now : (868) 640-8824" at bounding box center [328, 19] width 240 height 49
click at [270, 37] on div "Call Now : (868) 640-8824" at bounding box center [328, 19] width 240 height 49
click at [278, 32] on div "Call Now : (868) 640-8824" at bounding box center [328, 19] width 240 height 49
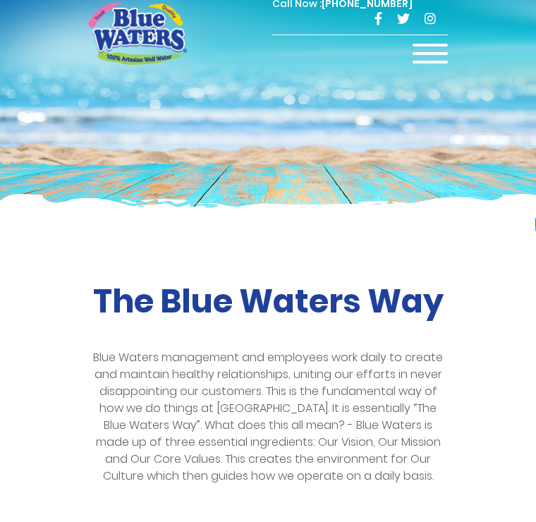
click at [260, 49] on div "Call Now : (868) 640-8824 Menu Shop Services Filtration Commercial Rentals Beve…" at bounding box center [328, 33] width 240 height 77
click at [364, 50] on div "Call Now : (868) 640-8824 Menu Shop Services Filtration Commercial Rentals Beve…" at bounding box center [328, 33] width 240 height 77
click at [428, 59] on div at bounding box center [430, 58] width 35 height 28
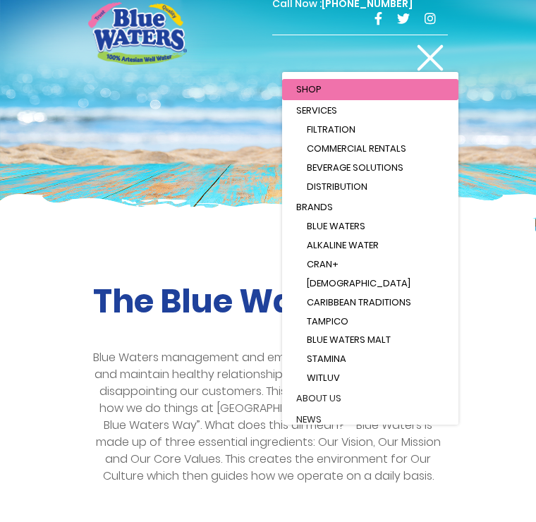
click at [325, 37] on div "Call Now : (868) 640-8824" at bounding box center [328, 19] width 240 height 49
click at [301, 44] on div "Call Now : (868) 640-8824 Menu Shop Services Filtration Commercial Rentals Beve…" at bounding box center [328, 33] width 240 height 77
click at [433, 59] on div at bounding box center [430, 58] width 35 height 28
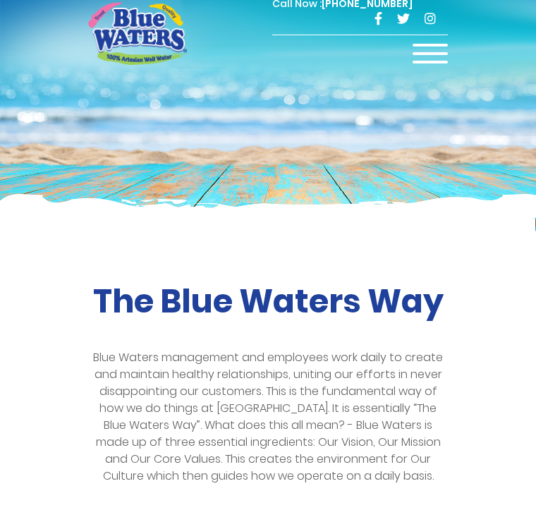
click at [276, 41] on div "Call Now : (868) 640-8824" at bounding box center [328, 19] width 240 height 49
click at [262, 28] on div "Call Now : (868) 640-8824" at bounding box center [328, 19] width 240 height 49
click at [430, 49] on div at bounding box center [430, 58] width 35 height 28
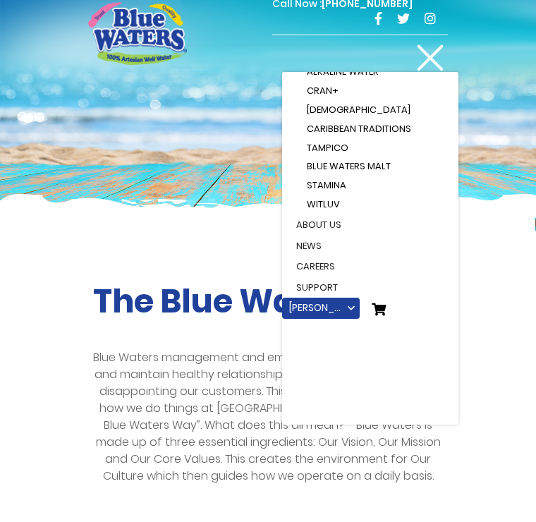
scroll to position [173, 0]
click at [339, 298] on link "[PERSON_NAME]" at bounding box center [321, 308] width 78 height 21
click at [340, 298] on link "[PERSON_NAME]" at bounding box center [321, 308] width 78 height 21
click at [355, 298] on link "[PERSON_NAME]" at bounding box center [321, 308] width 78 height 21
click at [378, 287] on link "support" at bounding box center [370, 288] width 176 height 21
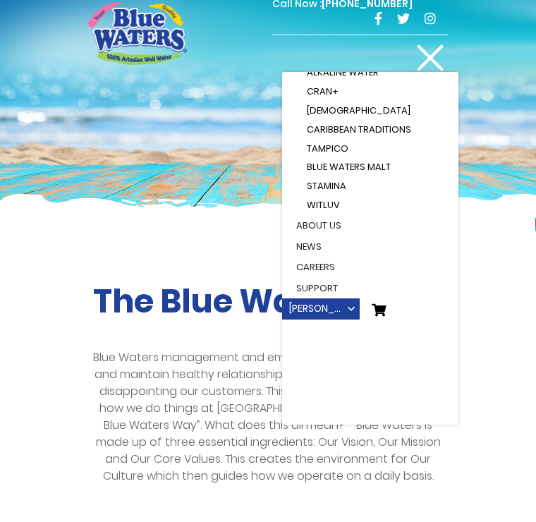
click at [382, 286] on link "support" at bounding box center [370, 288] width 176 height 21
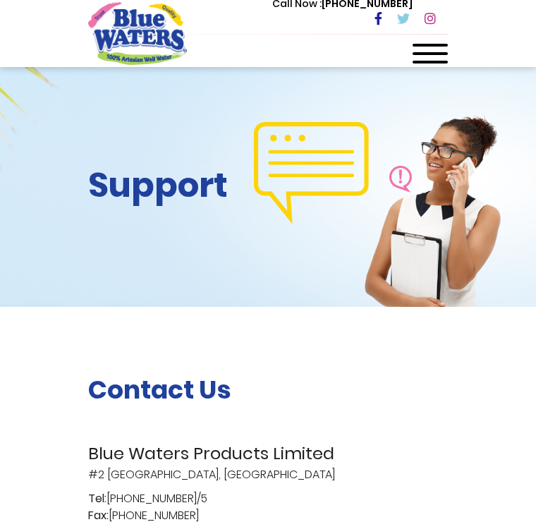
click at [425, 47] on div at bounding box center [430, 58] width 35 height 28
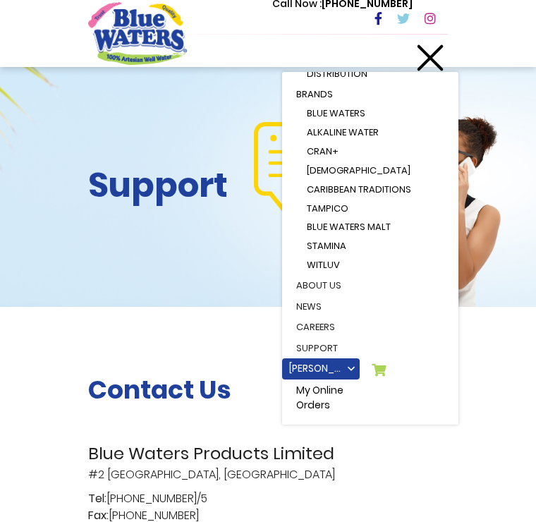
scroll to position [114, 0]
click at [386, 363] on icon at bounding box center [379, 369] width 14 height 13
click at [348, 358] on link "[PERSON_NAME]" at bounding box center [321, 368] width 78 height 21
click at [380, 363] on icon at bounding box center [379, 369] width 14 height 13
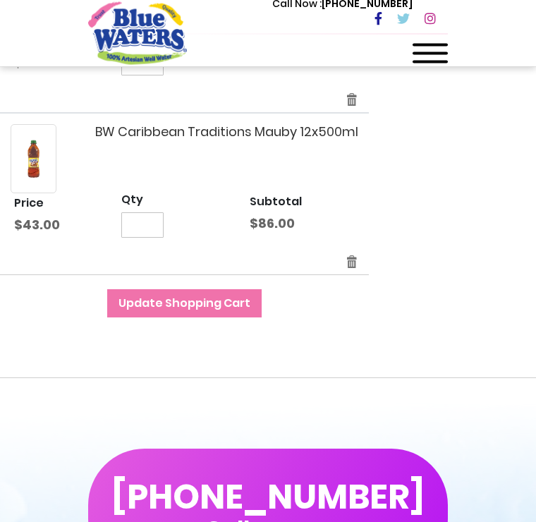
scroll to position [1037, 0]
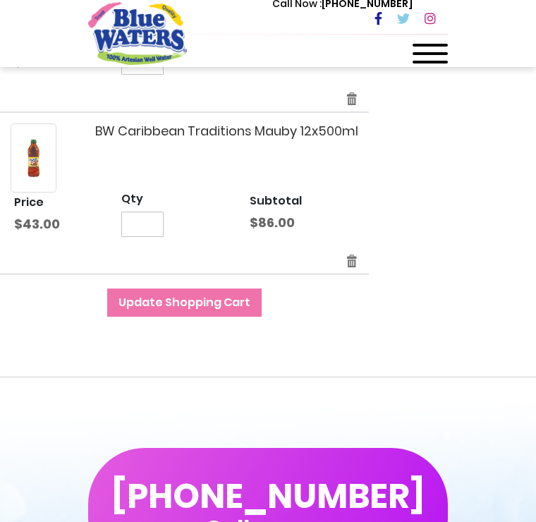
click at [224, 308] on button "Update Shopping Cart" at bounding box center [184, 303] width 154 height 28
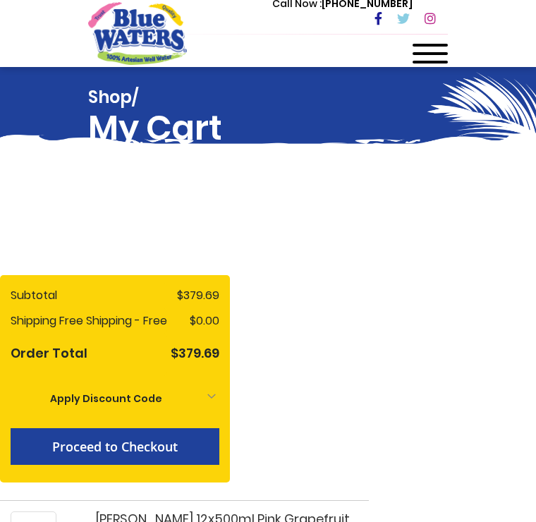
click at [175, 436] on button "Proceed to Checkout" at bounding box center [115, 446] width 209 height 37
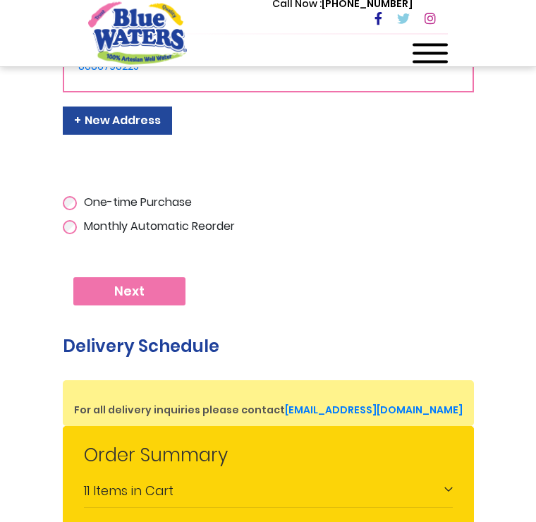
scroll to position [445, 0]
click at [143, 293] on span "Next" at bounding box center [129, 292] width 30 height 16
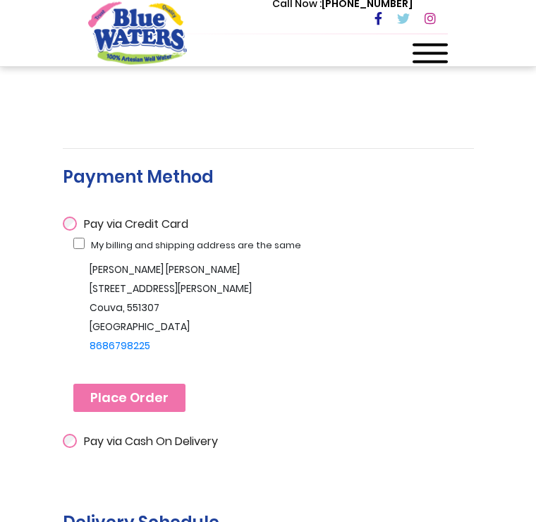
scroll to position [222, 0]
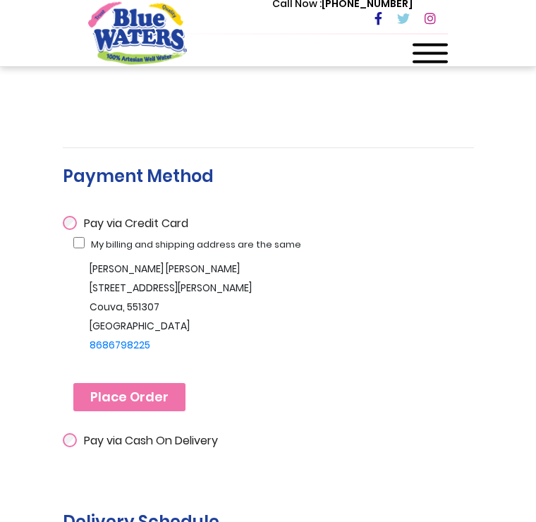
click at [135, 405] on span "Place Order" at bounding box center [129, 398] width 78 height 16
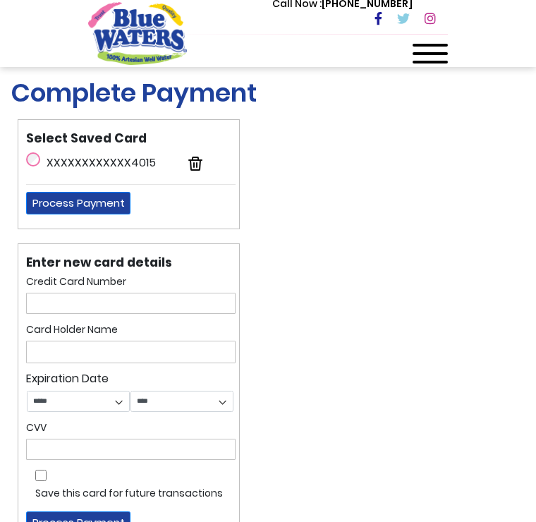
click at [92, 211] on button "Process Payment" at bounding box center [78, 203] width 104 height 23
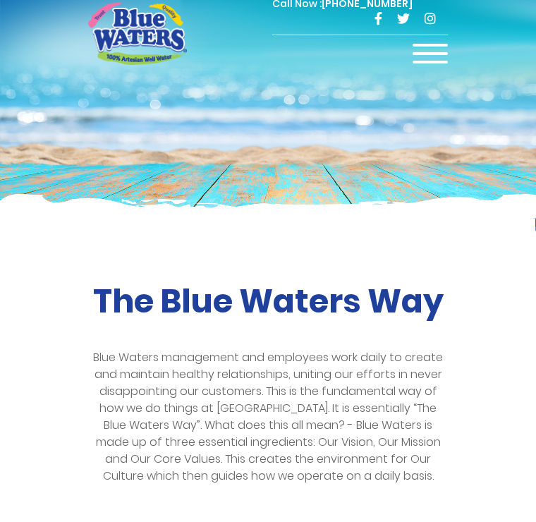
click at [261, 47] on div "Call Now : [PHONE_NUMBER] Menu Shop Services Filtration Commercial Rentals Beve…" at bounding box center [328, 33] width 240 height 77
click at [280, 35] on div "Call Now : [PHONE_NUMBER]" at bounding box center [328, 19] width 240 height 49
click at [271, 31] on div "Call Now : [PHONE_NUMBER]" at bounding box center [328, 19] width 240 height 49
click at [427, 47] on div at bounding box center [430, 58] width 35 height 28
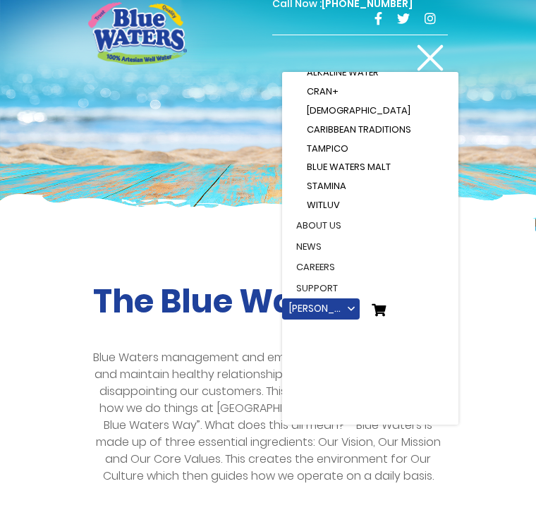
scroll to position [173, 0]
click at [324, 301] on link "[PERSON_NAME]" at bounding box center [321, 308] width 78 height 21
click at [386, 303] on icon at bounding box center [379, 309] width 14 height 13
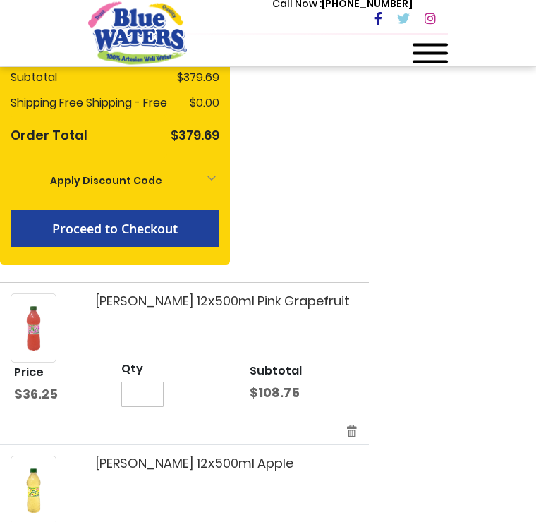
scroll to position [220, 0]
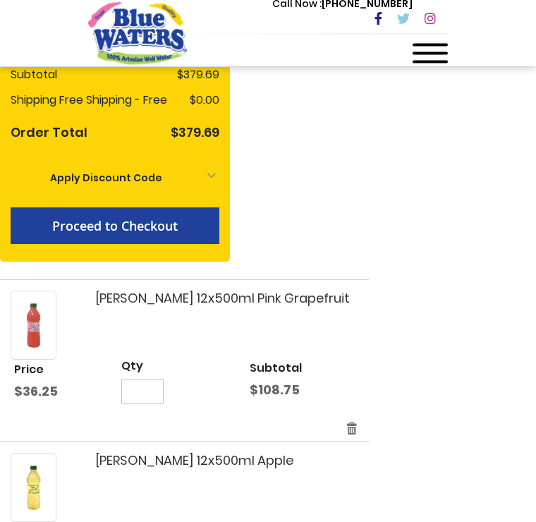
click at [162, 231] on span "Proceed to Checkout" at bounding box center [115, 226] width 126 height 17
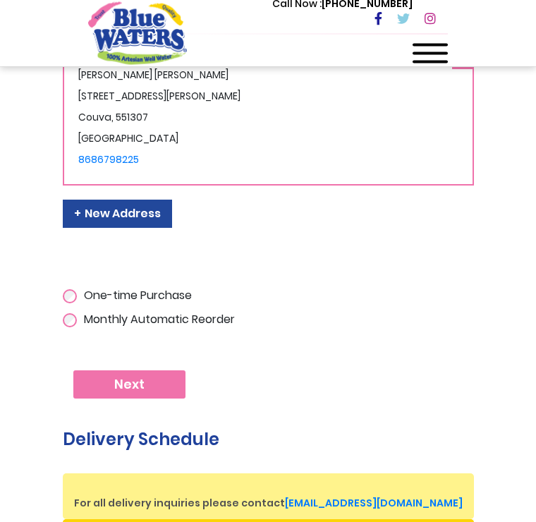
scroll to position [354, 0]
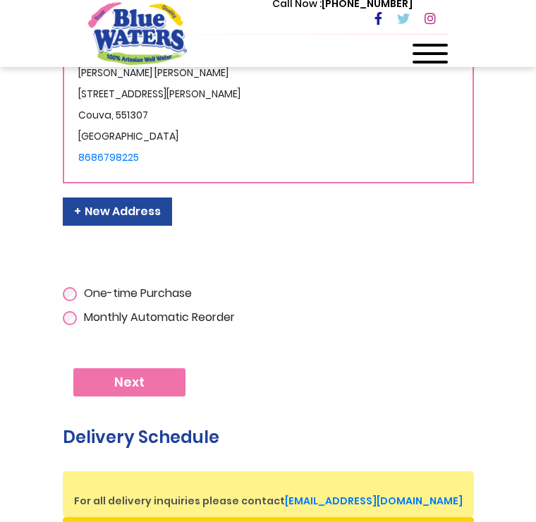
click at [133, 384] on span "Next" at bounding box center [129, 383] width 30 height 16
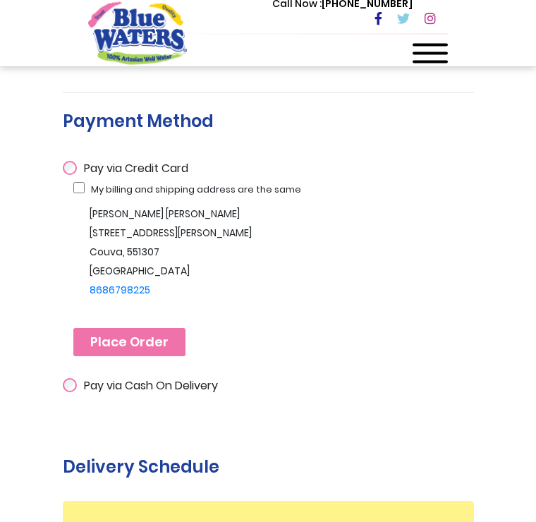
scroll to position [278, 0]
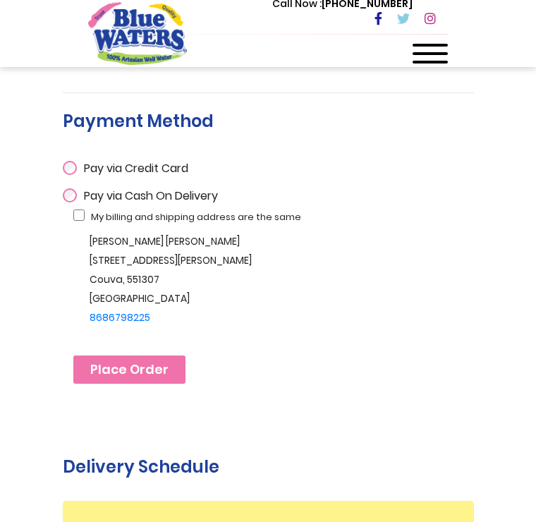
click at [149, 367] on span "Place Order" at bounding box center [129, 370] width 78 height 16
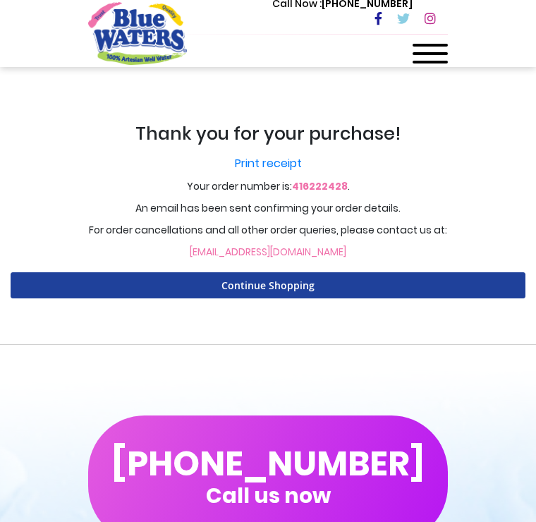
click at [259, 165] on link "Print receipt" at bounding box center [268, 163] width 515 height 17
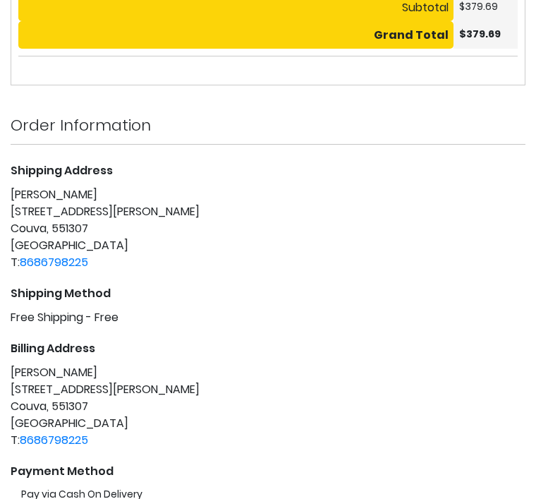
scroll to position [629, 0]
